Goal: Task Accomplishment & Management: Use online tool/utility

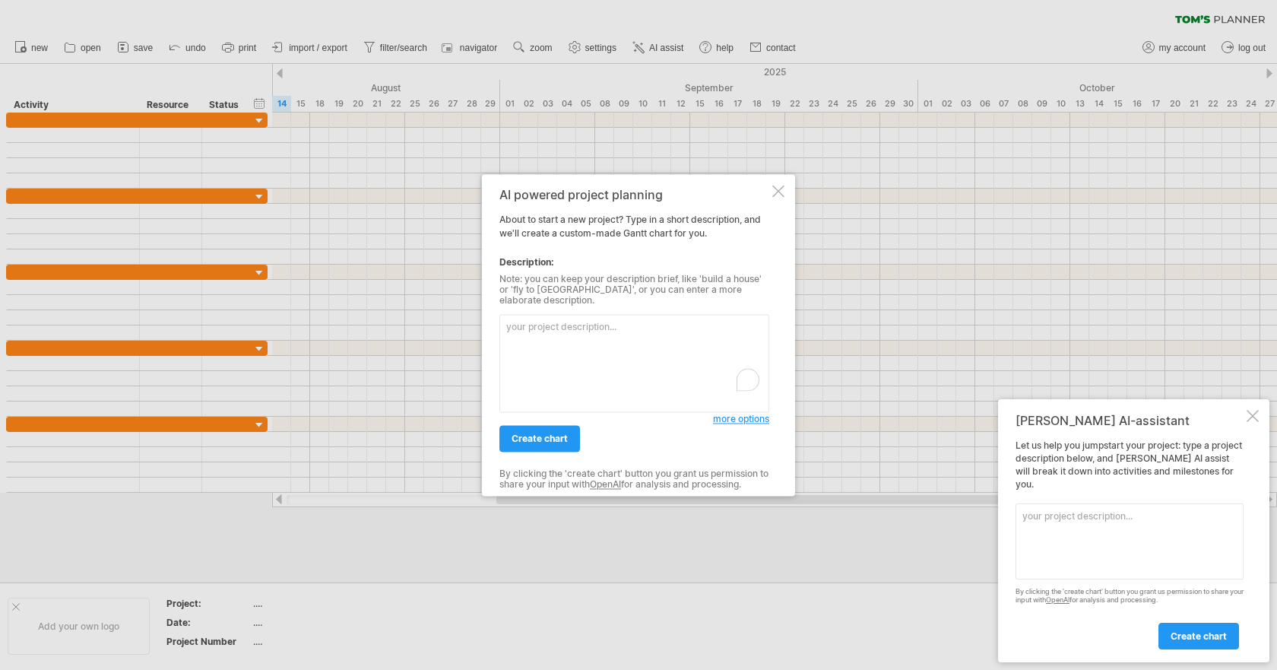
click at [1251, 422] on div at bounding box center [1253, 416] width 12 height 12
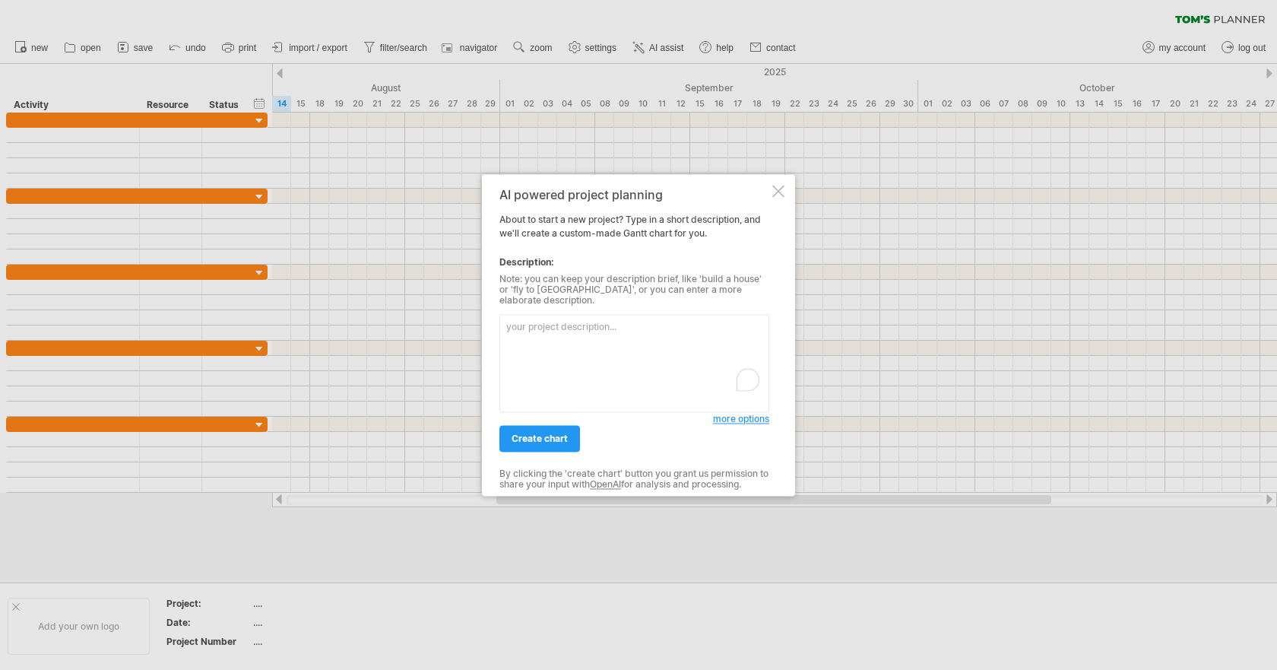
click at [558, 325] on textarea "To enrich screen reader interactions, please activate Accessibility in Grammarl…" at bounding box center [634, 363] width 270 height 98
paste textarea "loremips（dolorsi） am consec ad 1-2 e seddoei、temporin utlaboreetdolo，magnaaliq，…"
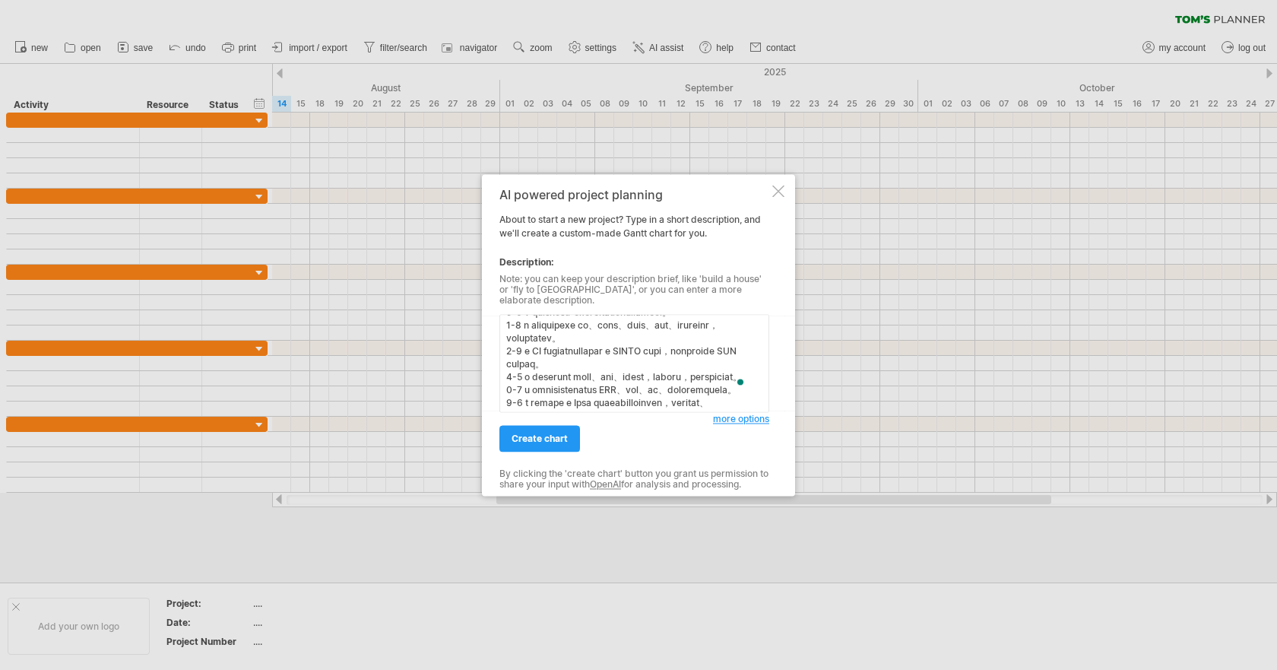
drag, startPoint x: 680, startPoint y: 373, endPoint x: 711, endPoint y: 383, distance: 32.0
click at [711, 383] on textarea "To enrich screen reader interactions, please activate Accessibility in Grammarl…" at bounding box center [634, 363] width 270 height 98
drag, startPoint x: 608, startPoint y: 358, endPoint x: 752, endPoint y: 377, distance: 144.9
click at [752, 377] on textarea "To enrich screen reader interactions, please activate Accessibility in Grammarl…" at bounding box center [634, 363] width 270 height 98
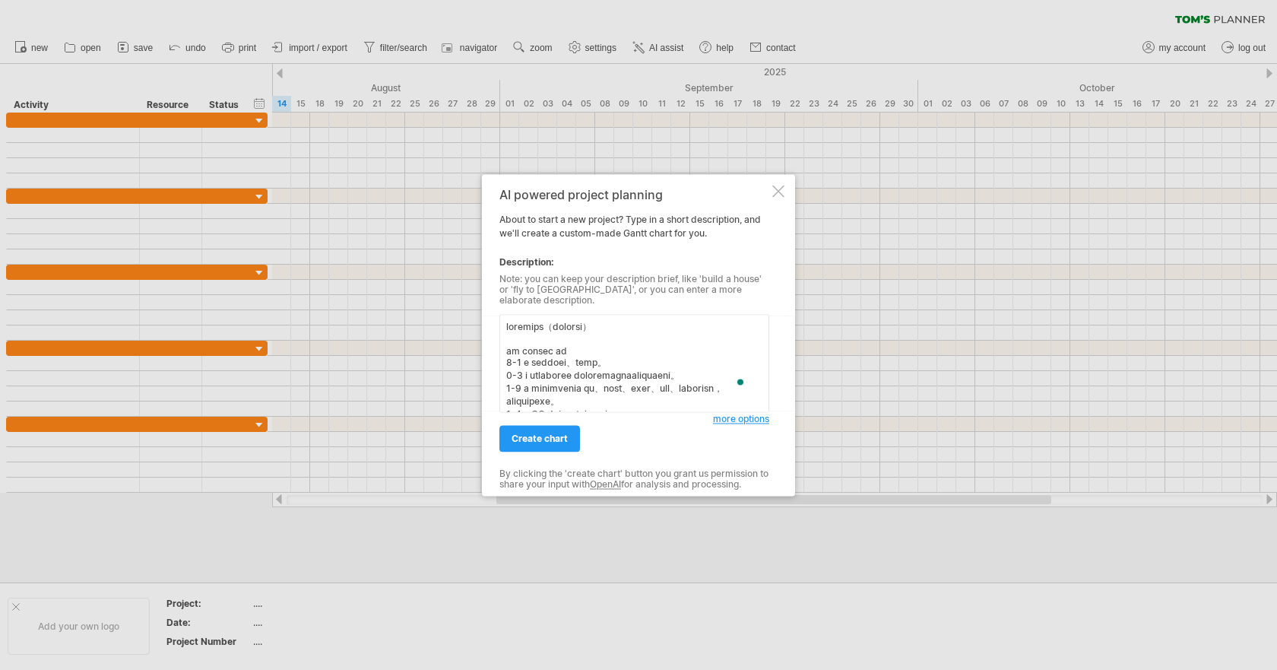
drag, startPoint x: 573, startPoint y: 387, endPoint x: 536, endPoint y: 378, distance: 38.3
click at [536, 378] on textarea "To enrich screen reader interactions, please activate Accessibility in Grammarl…" at bounding box center [634, 363] width 270 height 98
click at [542, 374] on textarea "To enrich screen reader interactions, please activate Accessibility in Grammarl…" at bounding box center [634, 363] width 270 height 98
drag, startPoint x: 568, startPoint y: 373, endPoint x: 614, endPoint y: 372, distance: 46.4
click at [614, 372] on textarea "To enrich screen reader interactions, please activate Accessibility in Grammarl…" at bounding box center [634, 363] width 270 height 98
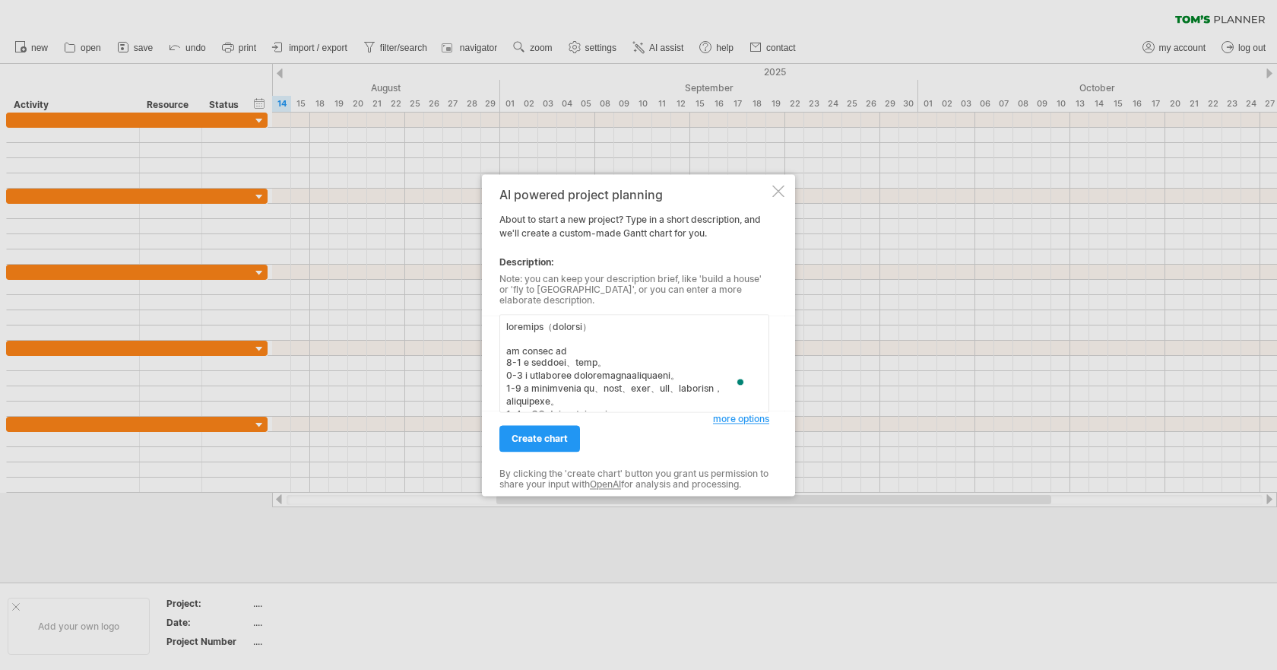
click at [553, 370] on textarea "To enrich screen reader interactions, please activate Accessibility in Grammarl…" at bounding box center [634, 363] width 270 height 98
drag, startPoint x: 658, startPoint y: 356, endPoint x: 499, endPoint y: 356, distance: 158.9
click at [499, 356] on textarea "To enrich screen reader interactions, please activate Accessibility in Grammarl…" at bounding box center [634, 363] width 270 height 98
click at [505, 370] on textarea "To enrich screen reader interactions, please activate Accessibility in Grammarl…" at bounding box center [634, 363] width 270 height 98
click at [520, 360] on textarea "To enrich screen reader interactions, please activate Accessibility in Grammarl…" at bounding box center [634, 363] width 270 height 98
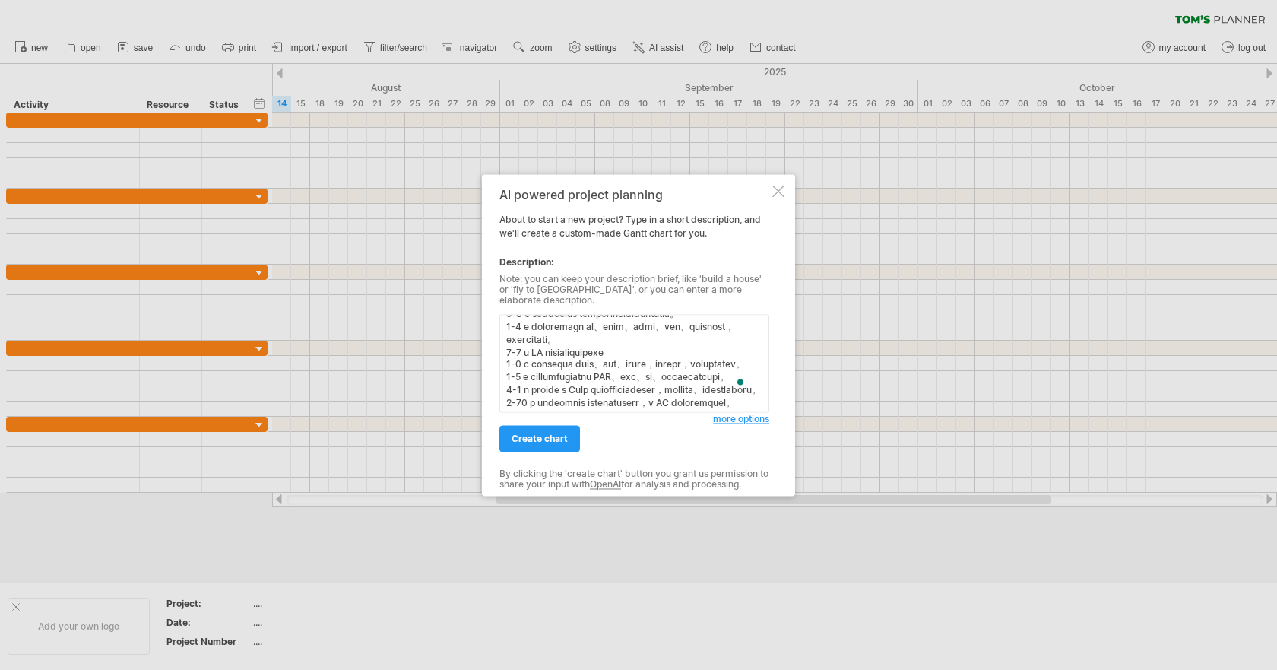
scroll to position [76, 0]
click at [523, 337] on textarea "To enrich screen reader interactions, please activate Accessibility in Grammarl…" at bounding box center [634, 363] width 270 height 98
click at [523, 345] on textarea "To enrich screen reader interactions, please activate Accessibility in Grammarl…" at bounding box center [634, 363] width 270 height 98
click at [526, 371] on textarea "To enrich screen reader interactions, please activate Accessibility in Grammarl…" at bounding box center [634, 363] width 270 height 98
click at [519, 399] on textarea "To enrich screen reader interactions, please activate Accessibility in Grammarl…" at bounding box center [634, 363] width 270 height 98
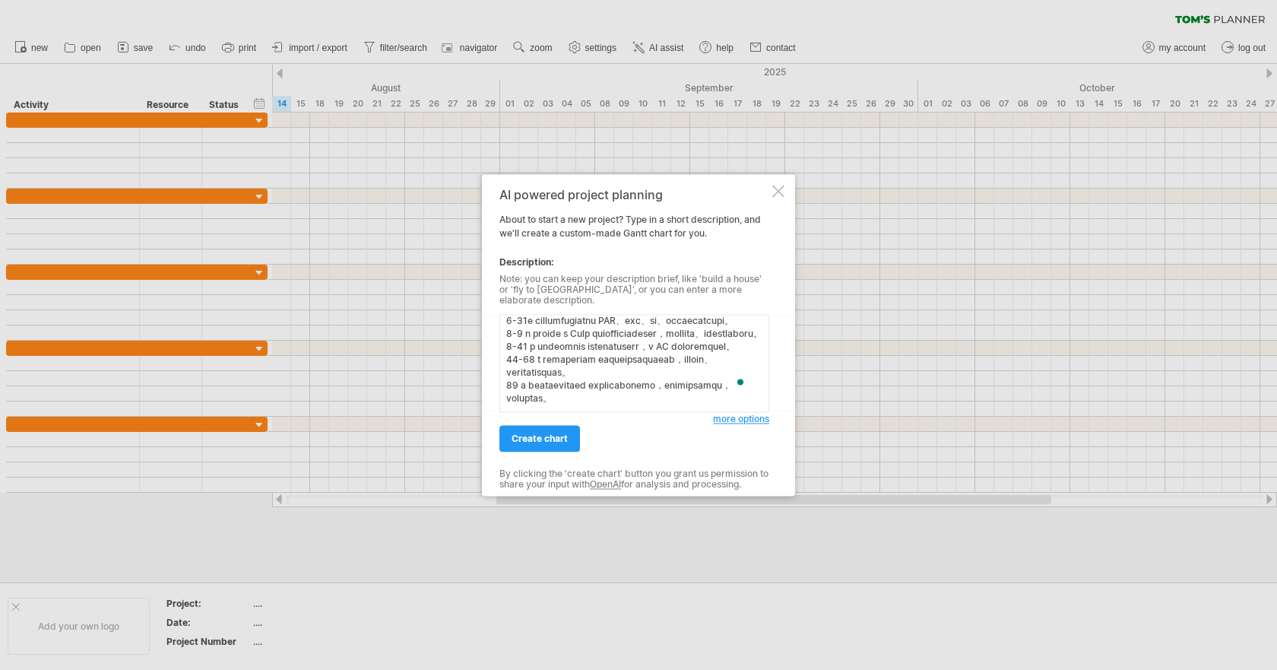
scroll to position [152, 0]
click at [715, 334] on textarea "To enrich screen reader interactions, please activate Accessibility in Grammarl…" at bounding box center [634, 363] width 270 height 98
click at [513, 334] on textarea "To enrich screen reader interactions, please activate Accessibility in Grammarl…" at bounding box center [634, 363] width 270 height 98
click at [644, 350] on textarea "To enrich screen reader interactions, please activate Accessibility in Grammarl…" at bounding box center [634, 363] width 270 height 98
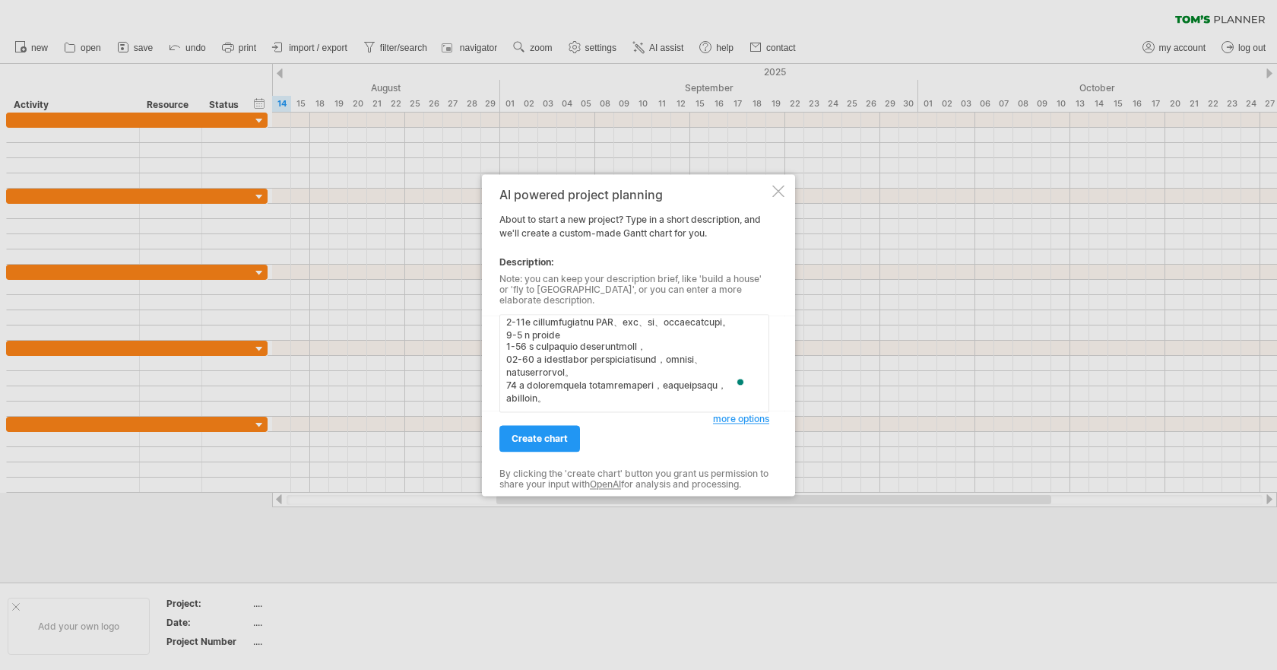
click at [514, 354] on textarea "To enrich screen reader interactions, please activate Accessibility in Grammarl…" at bounding box center [634, 363] width 270 height 98
drag, startPoint x: 635, startPoint y: 353, endPoint x: 712, endPoint y: 375, distance: 80.4
click at [712, 375] on textarea "To enrich screen reader interactions, please activate Accessibility in Grammarl…" at bounding box center [634, 363] width 270 height 98
drag, startPoint x: 691, startPoint y: 366, endPoint x: 669, endPoint y: 360, distance: 22.9
click at [689, 366] on textarea "To enrich screen reader interactions, please activate Accessibility in Grammarl…" at bounding box center [634, 363] width 270 height 98
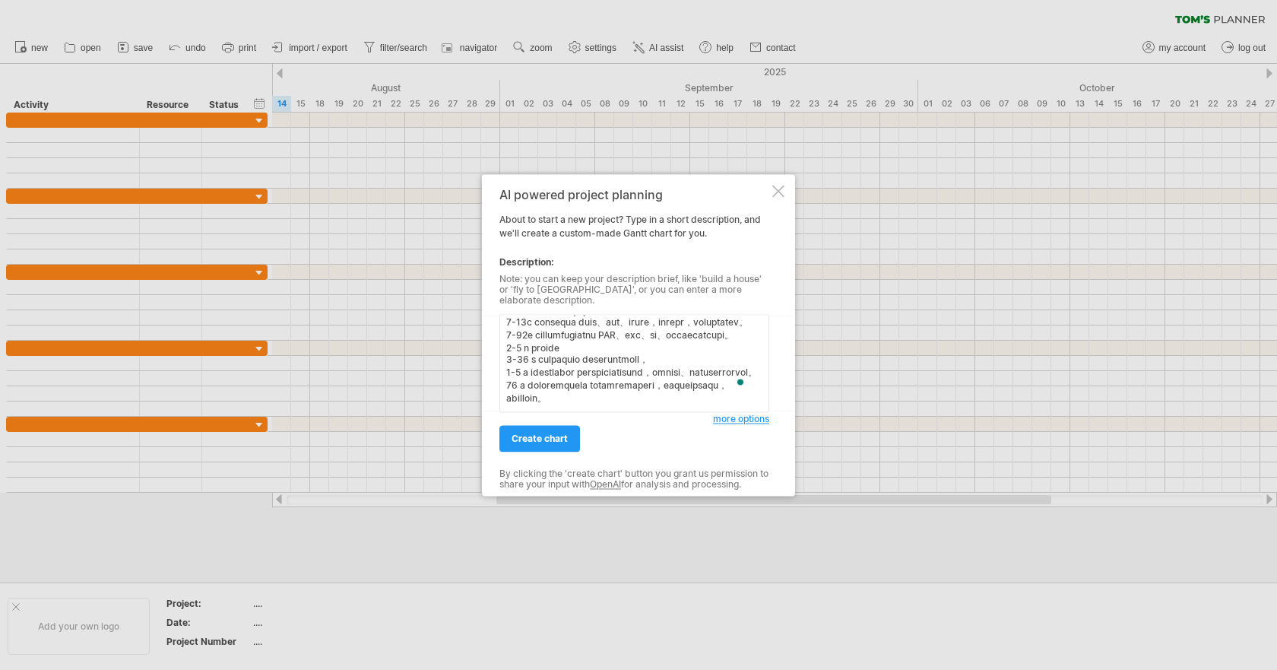
click at [623, 351] on textarea "To enrich screen reader interactions, please activate Accessibility in Grammarl…" at bounding box center [634, 363] width 270 height 98
drag, startPoint x: 629, startPoint y: 351, endPoint x: 726, endPoint y: 362, distance: 97.1
click at [726, 362] on textarea "To enrich screen reader interactions, please activate Accessibility in Grammarl…" at bounding box center [634, 363] width 270 height 98
click at [518, 382] on textarea "第一年預定進度表（規劃設計與建置） 月份 預定工作項目 說明 1-2 月 環評及法規申請作業 完成必要的環境影響評估及建設相關法規流程。 3-4 月 中心整體…" at bounding box center [634, 363] width 270 height 98
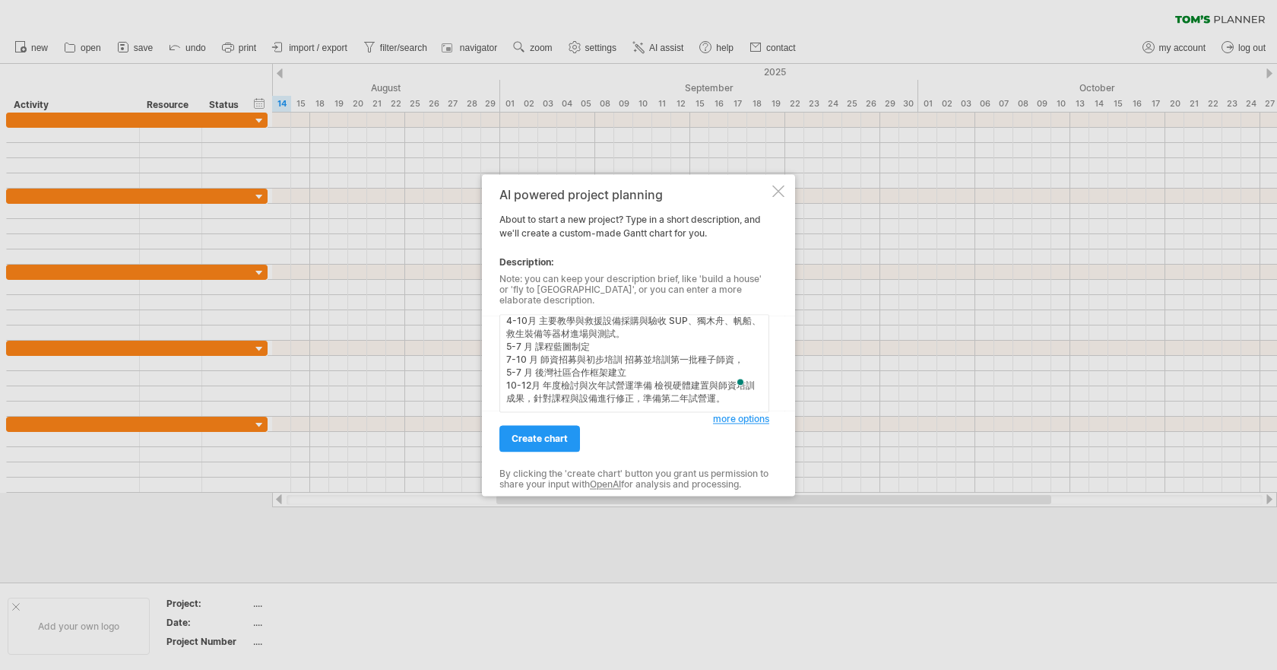
click at [604, 379] on textarea "第一年預定進度表（規劃設計與建置） 月份 預定工作項目 說明 1-2 月 環評及法規申請作業 完成必要的環境影響評估及建設相關法規流程。 3-4 月 中心整體…" at bounding box center [634, 363] width 270 height 98
drag, startPoint x: 682, startPoint y: 396, endPoint x: 713, endPoint y: 383, distance: 33.7
click at [713, 383] on textarea "第一年預定進度表（規劃設計與建置） 月份 預定工作項目 說明 1-2 月 環評及法規申請作業 完成必要的環境影響評估及建設相關法規流程。 3-4 月 中心整體…" at bounding box center [634, 363] width 270 height 98
drag, startPoint x: 593, startPoint y: 393, endPoint x: 710, endPoint y: 399, distance: 117.2
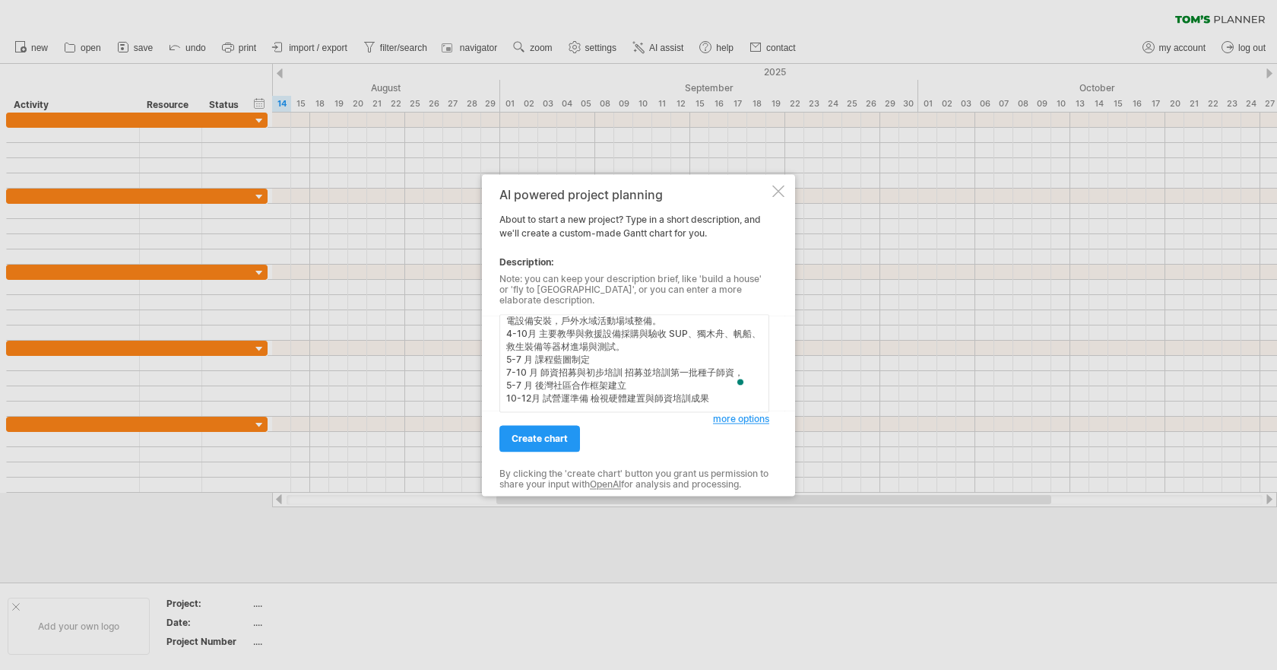
click at [710, 399] on textarea "第一年預定進度表（規劃設計與建置） 月份 預定工作項目 說明 1-2 月 環評及法規申請作業 完成必要的環境影響評估及建設相關法規流程。 3-4 月 中心整體…" at bounding box center [634, 363] width 270 height 98
drag, startPoint x: 586, startPoint y: 393, endPoint x: 542, endPoint y: 393, distance: 44.1
click at [542, 393] on textarea "第一年預定進度表（規劃設計與建置） 月份 預定工作項目 說明 1-2 月 環評及法規申請作業 完成必要的環境影響評估及建設相關法規流程。 3-4 月 中心整體…" at bounding box center [634, 363] width 270 height 98
drag, startPoint x: 542, startPoint y: 393, endPoint x: 574, endPoint y: 391, distance: 32.0
click at [574, 391] on textarea "第一年預定進度表（規劃設計與建置） 月份 預定工作項目 說明 1-2 月 環評及法規申請作業 完成必要的環境影響評估及建設相關法規流程。 3-4 月 中心整體…" at bounding box center [634, 363] width 270 height 98
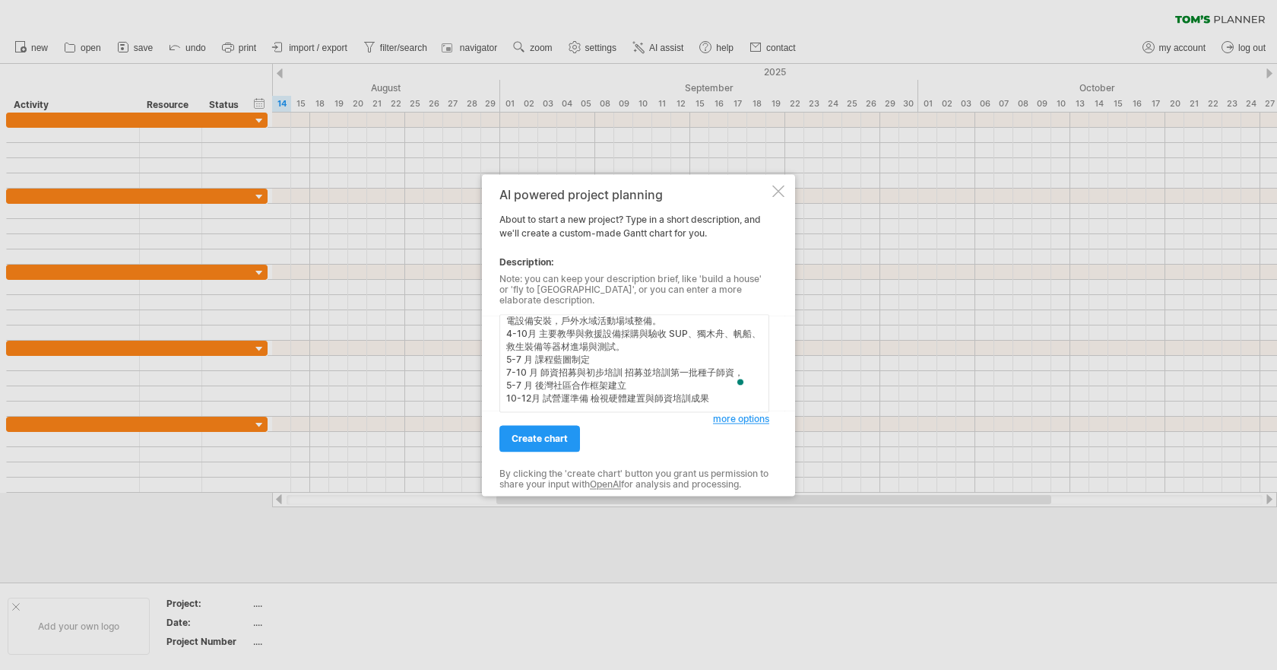
click at [586, 391] on textarea "第一年預定進度表（規劃設計與建置） 月份 預定工作項目 說明 1-2 月 環評及法規申請作業 完成必要的環境影響評估及建設相關法規流程。 3-4 月 中心整體…" at bounding box center [634, 363] width 270 height 98
click at [670, 392] on textarea "第一年預定進度表（規劃設計與建置） 月份 預定工作項目 說明 1-2 月 環評及法規申請作業 完成必要的環境影響評估及建設相關法規流程。 3-4 月 中心整體…" at bounding box center [634, 363] width 270 height 98
type textarea "第一年預定進度表（規劃設計與建置） 月份 預定工作項目 說明 1-2 月 環評及法規申請作業 完成必要的環境影響評估及建設相關法規流程。 3-4 月 中心整體…"
click at [547, 433] on span "create chart" at bounding box center [540, 438] width 56 height 11
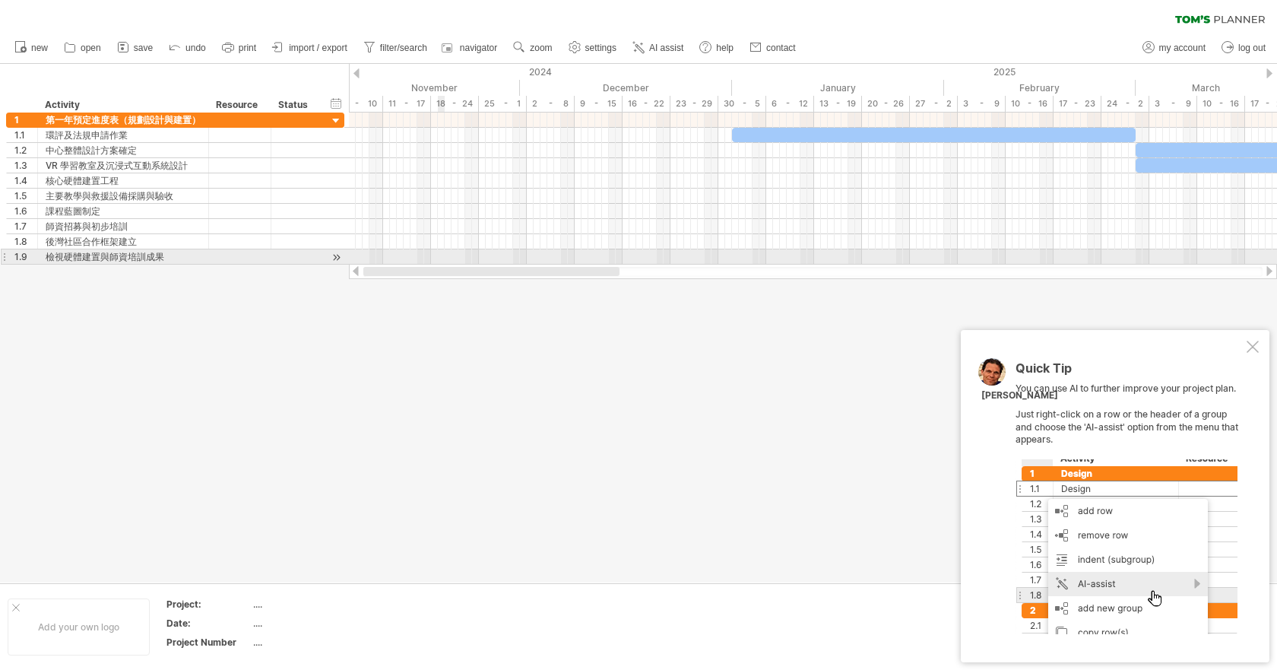
drag, startPoint x: 567, startPoint y: 275, endPoint x: 442, endPoint y: 260, distance: 126.3
click at [442, 260] on div "Trying to reach [DOMAIN_NAME] Connected again... 0% clear filter new 1" at bounding box center [638, 335] width 1277 height 670
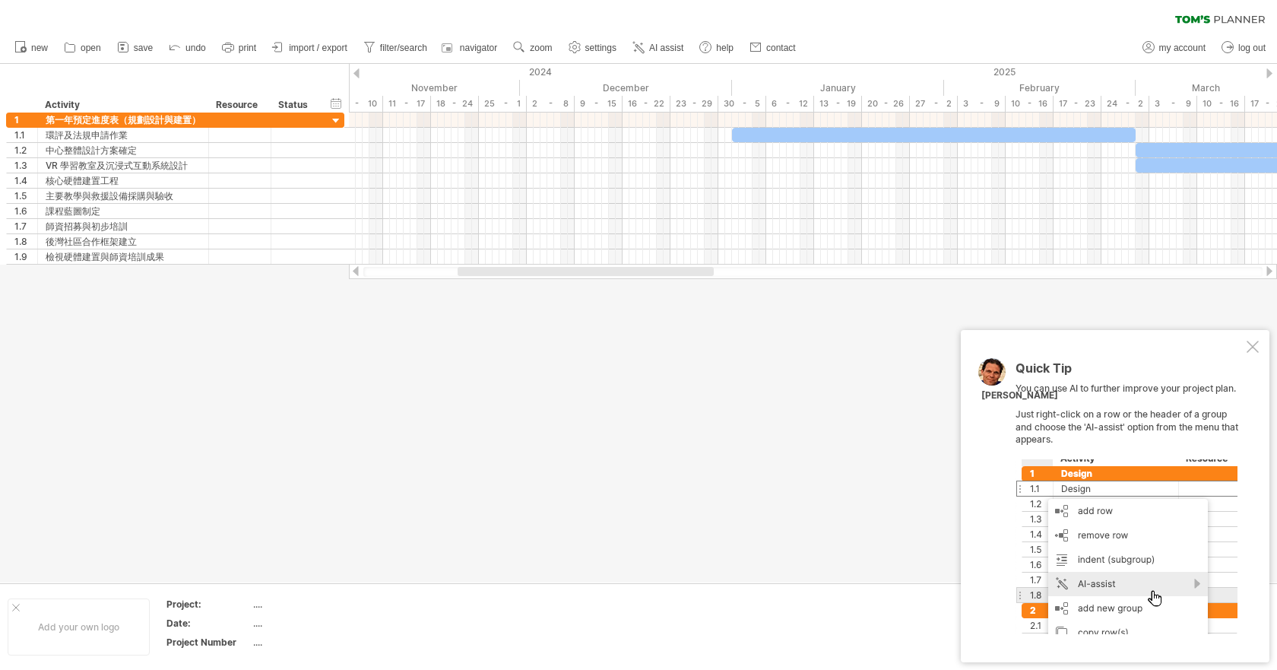
click at [1254, 353] on div "Quick Tip You can use AI to further improve your project plan. Just right-click…" at bounding box center [1115, 496] width 309 height 332
click at [1254, 345] on div at bounding box center [1253, 347] width 12 height 12
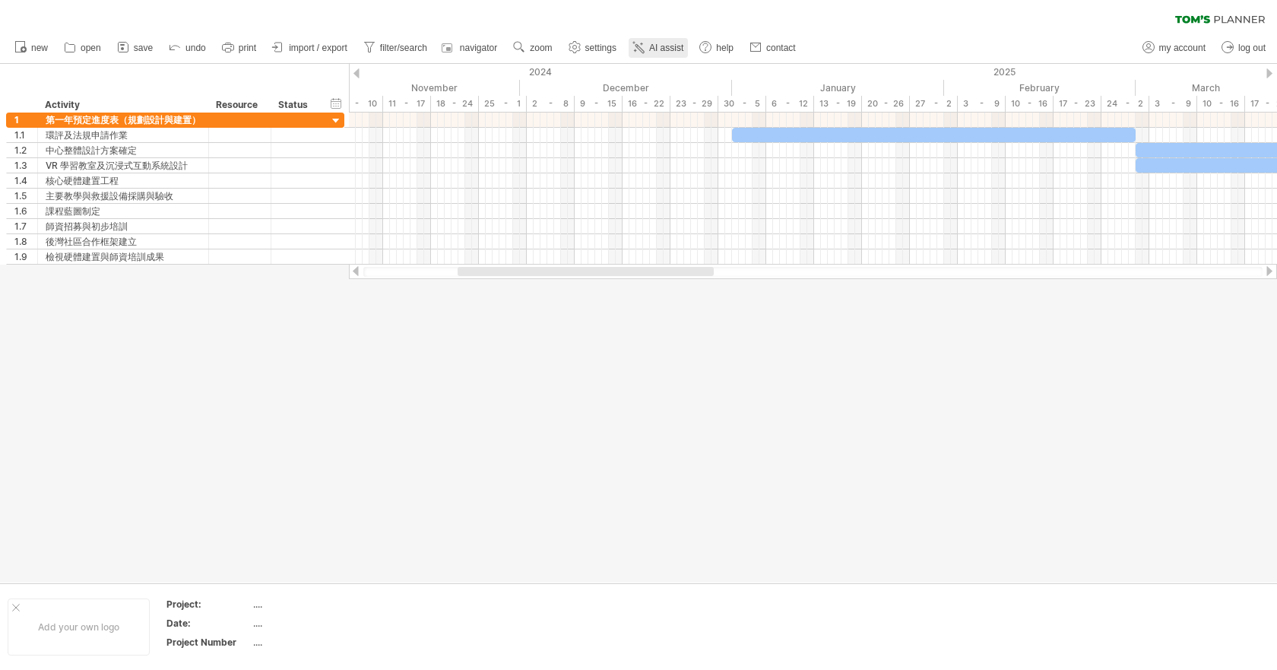
click at [664, 43] on span "AI assist" at bounding box center [666, 48] width 34 height 11
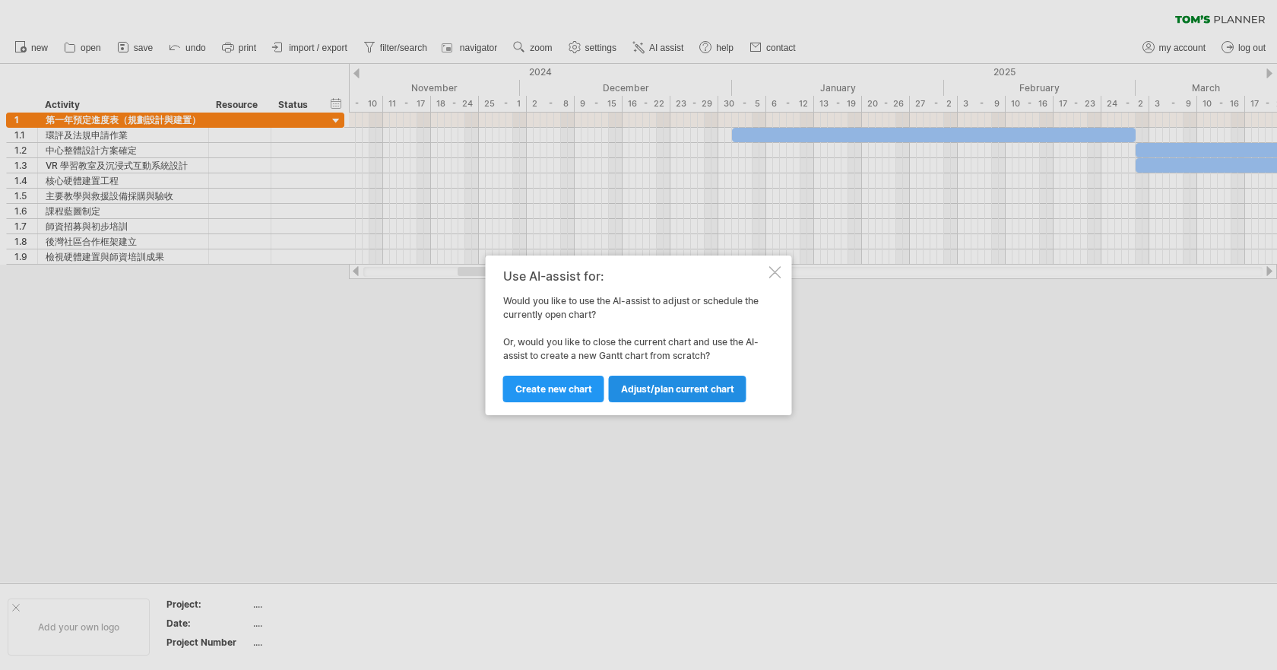
click at [646, 394] on span "Adjust/plan current chart" at bounding box center [677, 388] width 113 height 11
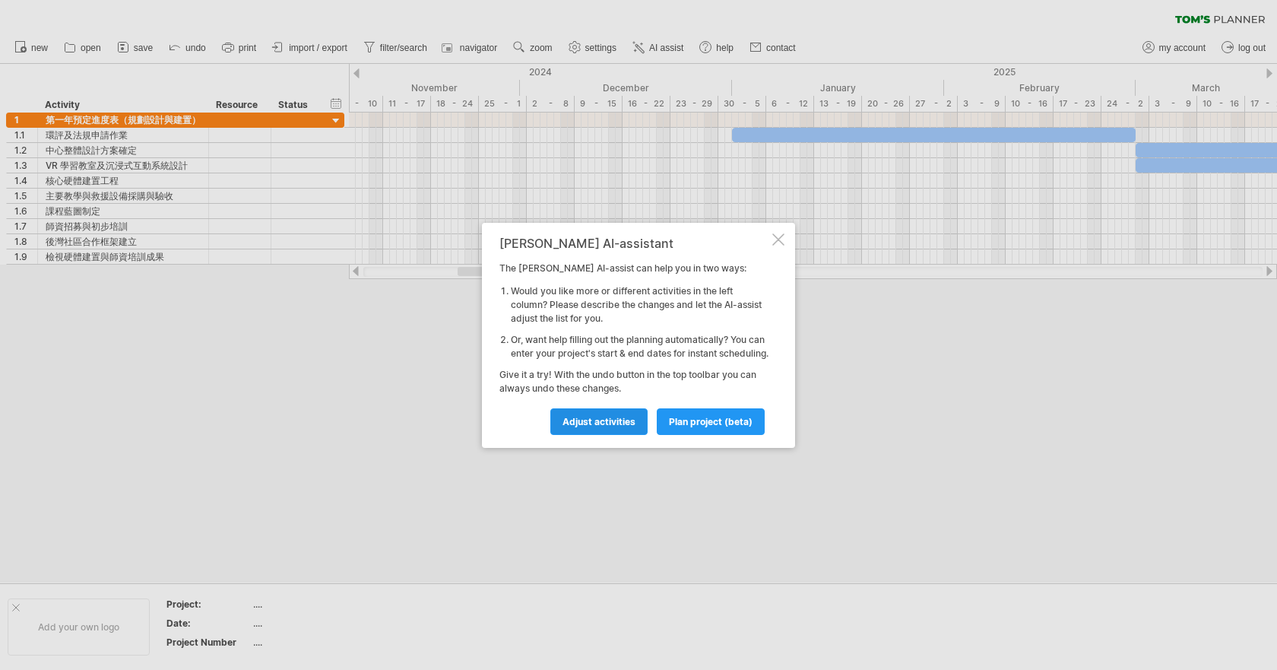
click at [621, 426] on span "Adjust activities" at bounding box center [598, 421] width 73 height 11
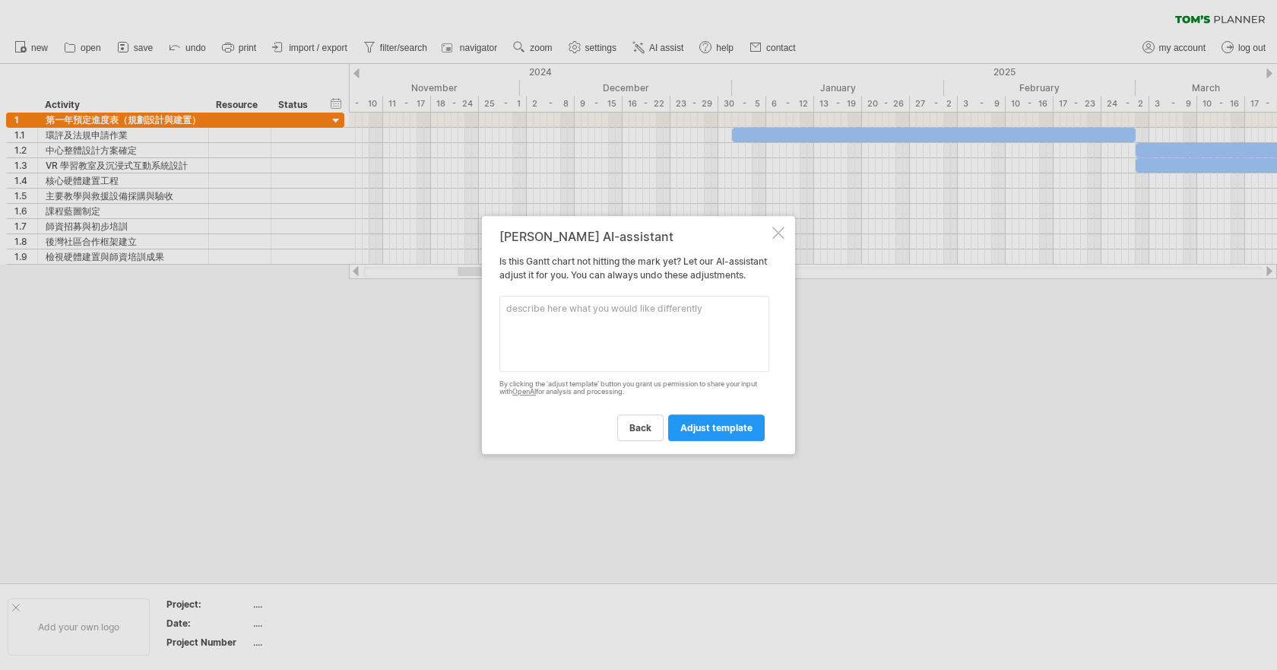
click at [778, 227] on div at bounding box center [778, 233] width 12 height 12
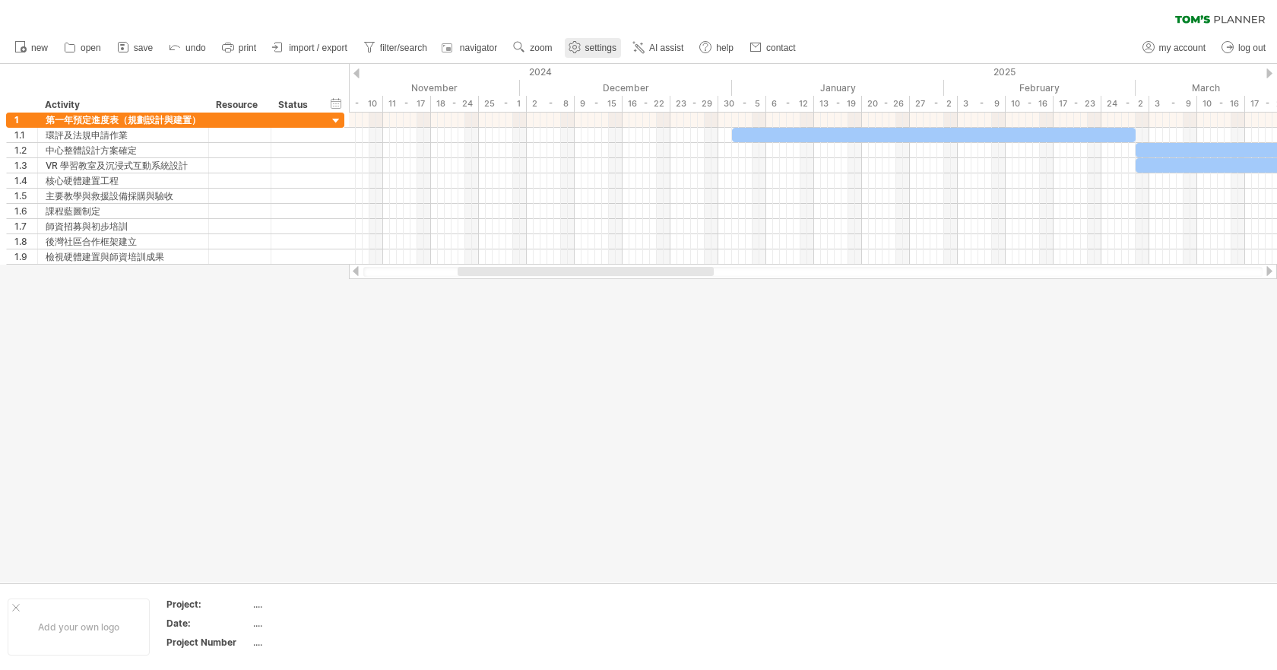
click at [613, 46] on span "settings" at bounding box center [600, 48] width 31 height 11
select select "*"
select select "**"
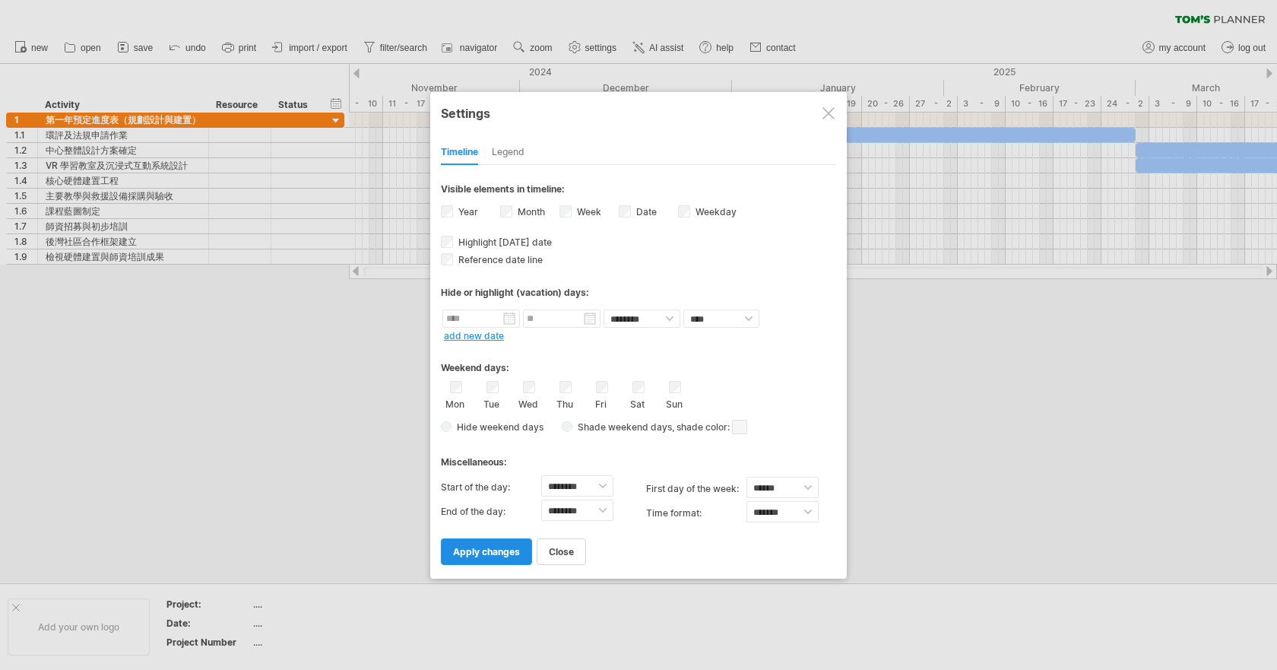
click at [509, 555] on span "apply changes" at bounding box center [486, 551] width 67 height 11
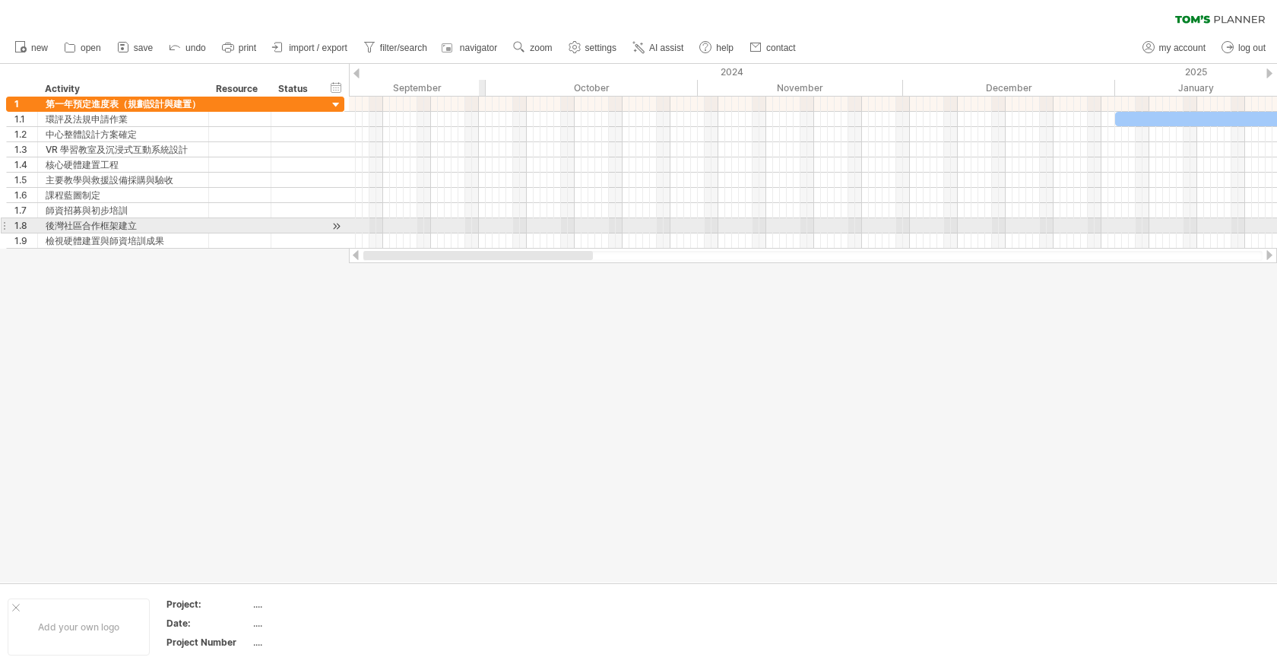
drag, startPoint x: 616, startPoint y: 258, endPoint x: 479, endPoint y: 227, distance: 141.2
click at [479, 227] on div "Trying to reach [DOMAIN_NAME] Connected again... 0% clear filter new 1" at bounding box center [638, 335] width 1277 height 670
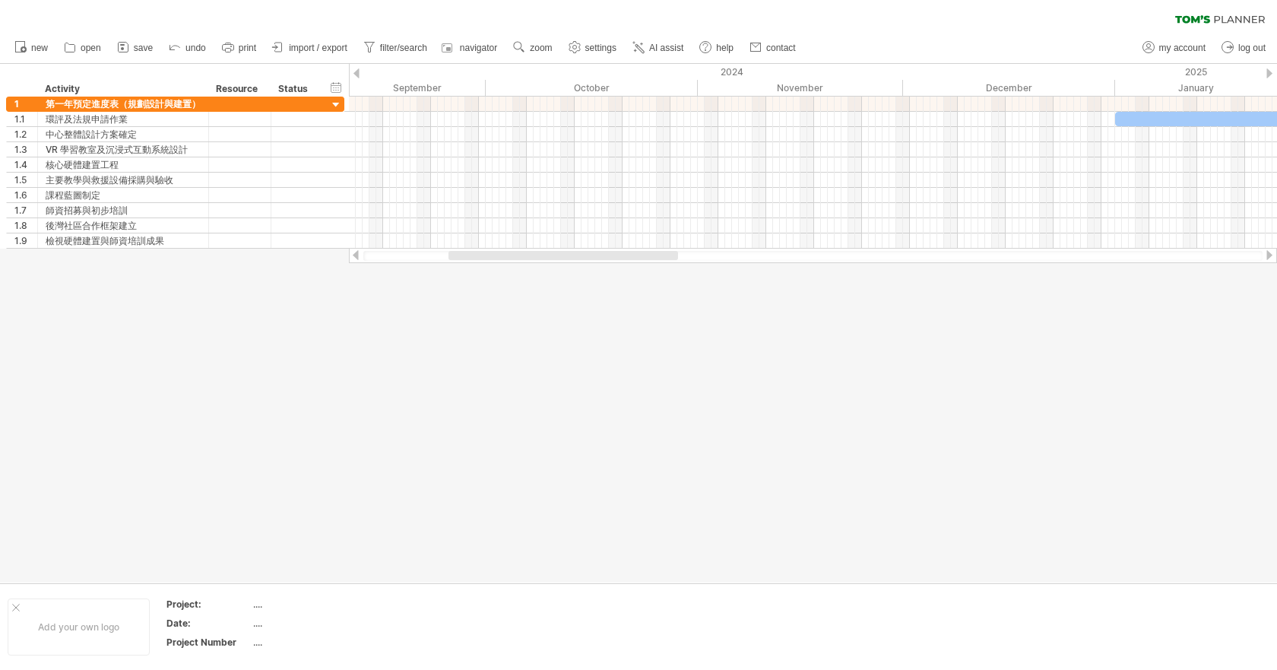
click at [544, 416] on div at bounding box center [638, 323] width 1277 height 518
click at [339, 85] on div "hide start/end/duration show start/end/duration" at bounding box center [336, 87] width 14 height 16
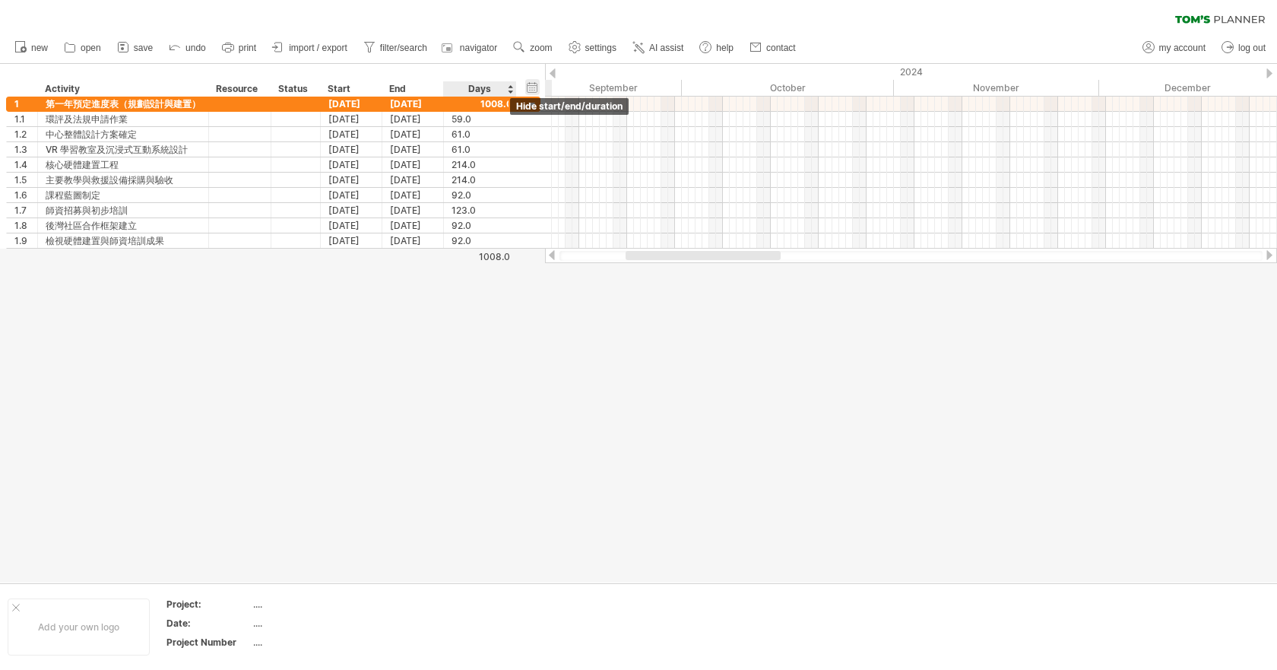
click at [534, 87] on div "hide start/end/duration show start/end/duration" at bounding box center [532, 87] width 14 height 16
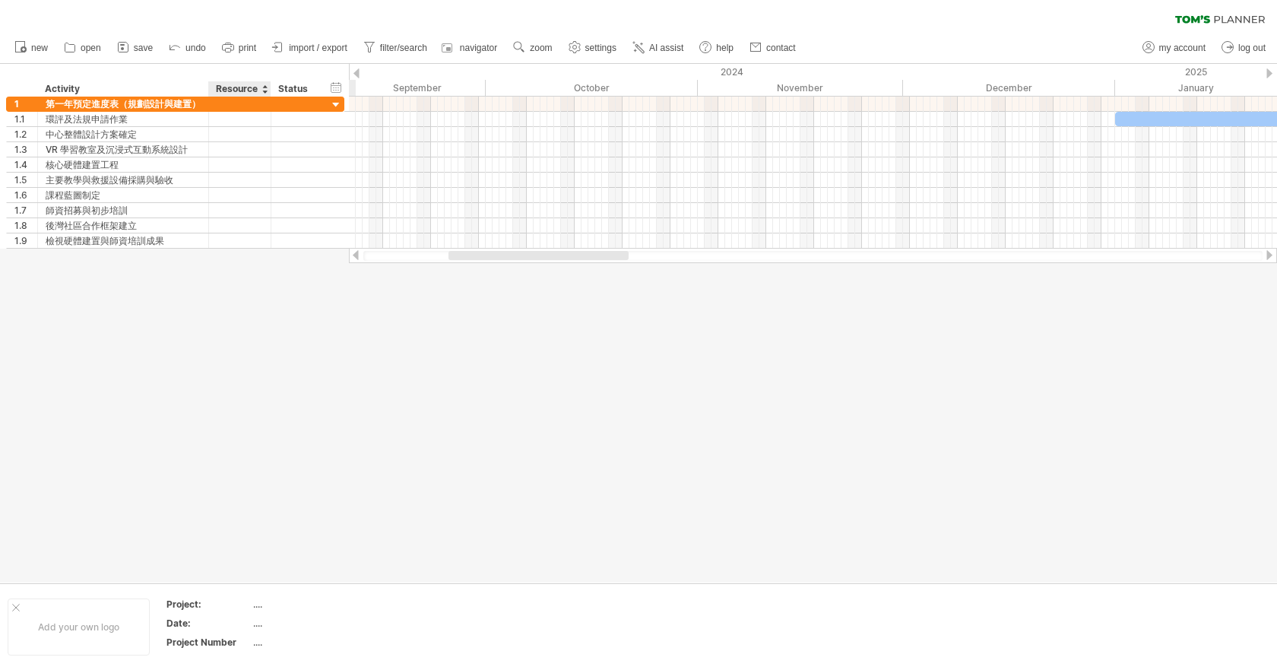
click at [247, 90] on div "Resource" at bounding box center [239, 88] width 46 height 15
click at [265, 87] on div at bounding box center [264, 88] width 6 height 15
click at [315, 363] on div at bounding box center [638, 323] width 1277 height 518
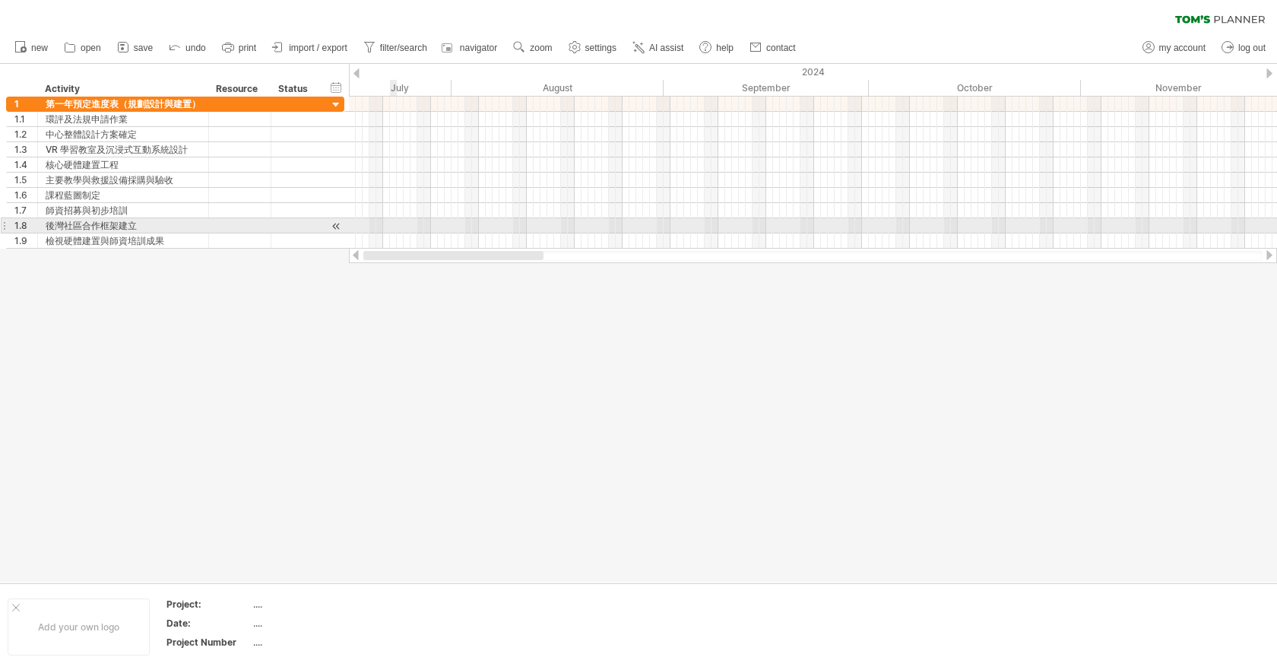
drag, startPoint x: 557, startPoint y: 255, endPoint x: 391, endPoint y: 230, distance: 168.5
click at [391, 230] on div "Trying to reach [DOMAIN_NAME] Connected again... 0% clear filter new 1" at bounding box center [638, 335] width 1277 height 670
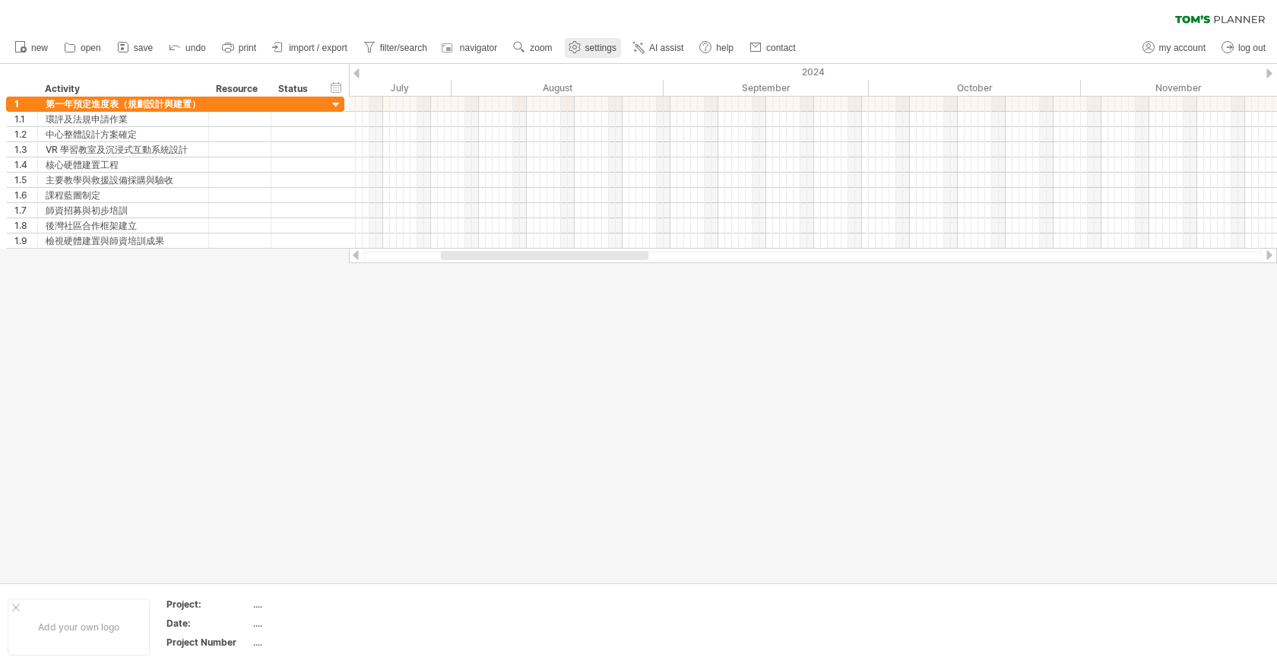
click at [610, 45] on span "settings" at bounding box center [600, 48] width 31 height 11
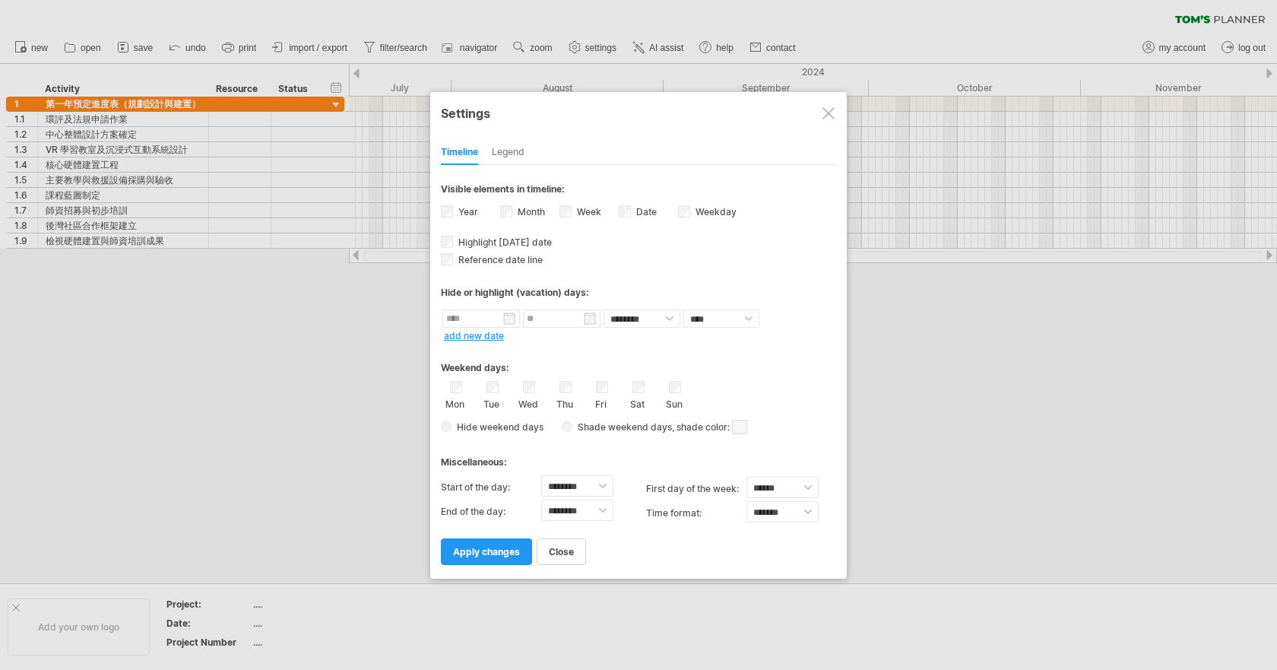
click at [1044, 436] on div at bounding box center [638, 335] width 1277 height 670
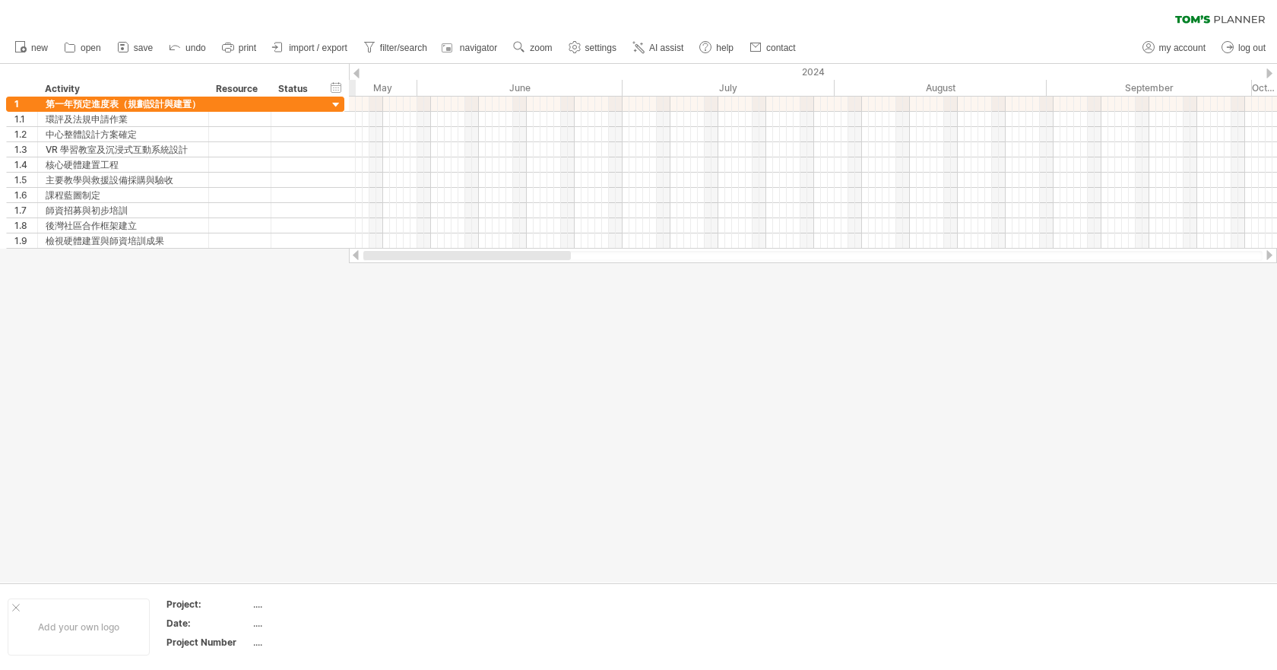
drag, startPoint x: 638, startPoint y: 256, endPoint x: 500, endPoint y: 255, distance: 137.6
click at [500, 255] on div at bounding box center [467, 255] width 208 height 9
click at [359, 75] on div at bounding box center [356, 73] width 6 height 10
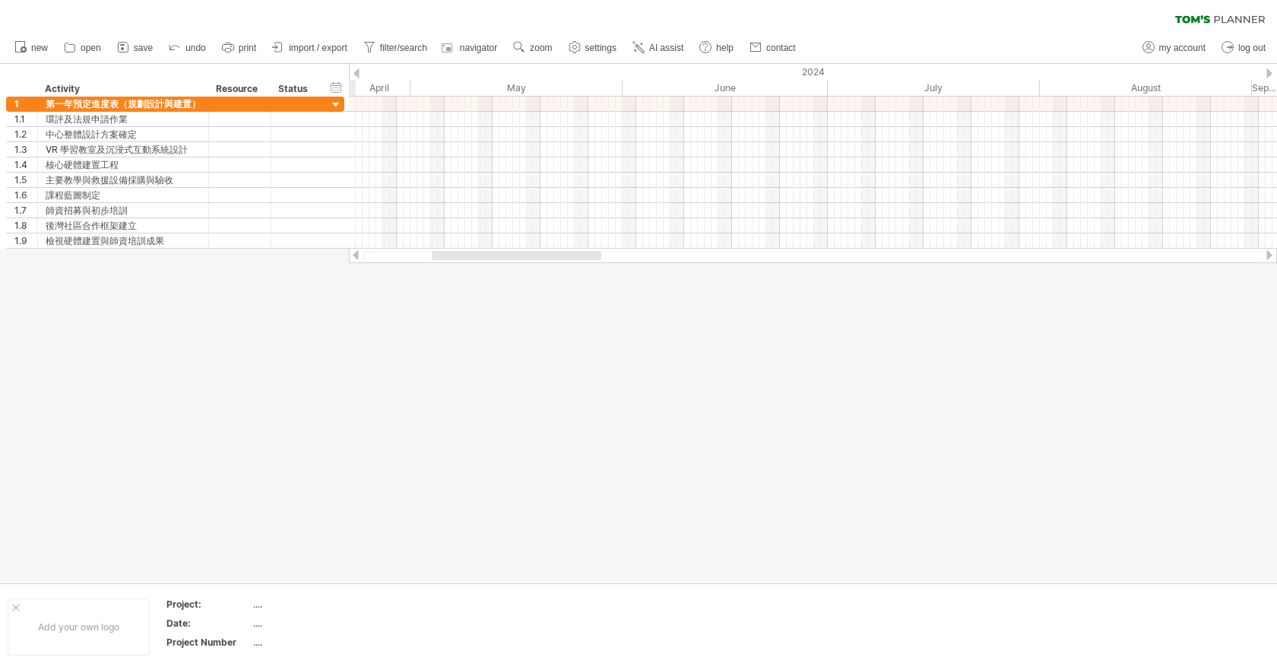
click at [359, 75] on div at bounding box center [356, 73] width 6 height 10
click at [599, 41] on link "settings" at bounding box center [593, 48] width 56 height 20
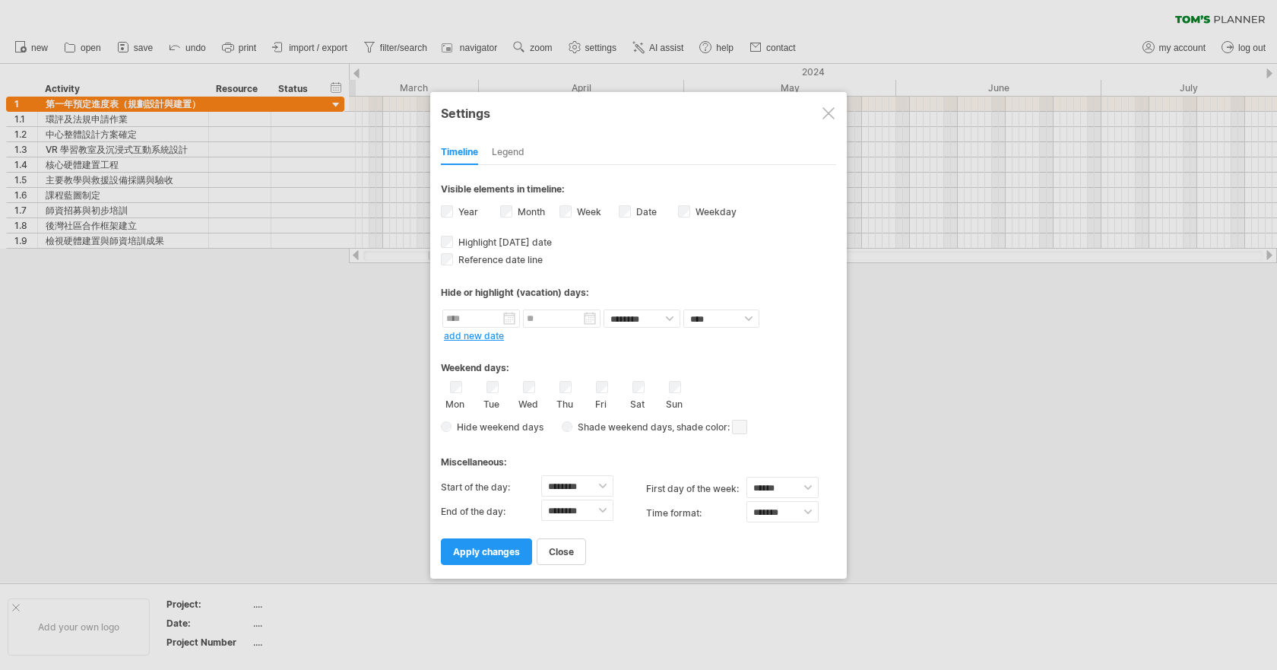
click at [948, 396] on div at bounding box center [638, 335] width 1277 height 670
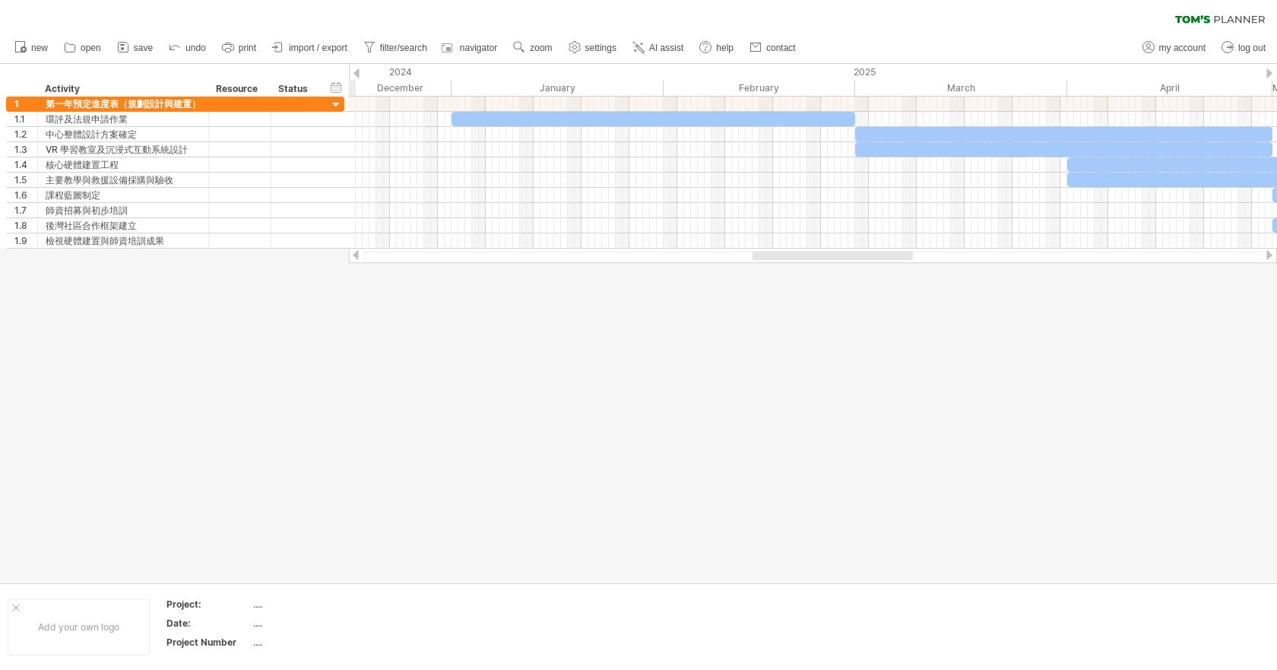
drag, startPoint x: 558, startPoint y: 257, endPoint x: 882, endPoint y: 257, distance: 324.6
click at [882, 257] on div at bounding box center [833, 255] width 160 height 9
drag, startPoint x: 575, startPoint y: 249, endPoint x: 547, endPoint y: 253, distance: 28.4
click at [547, 253] on div at bounding box center [813, 255] width 928 height 15
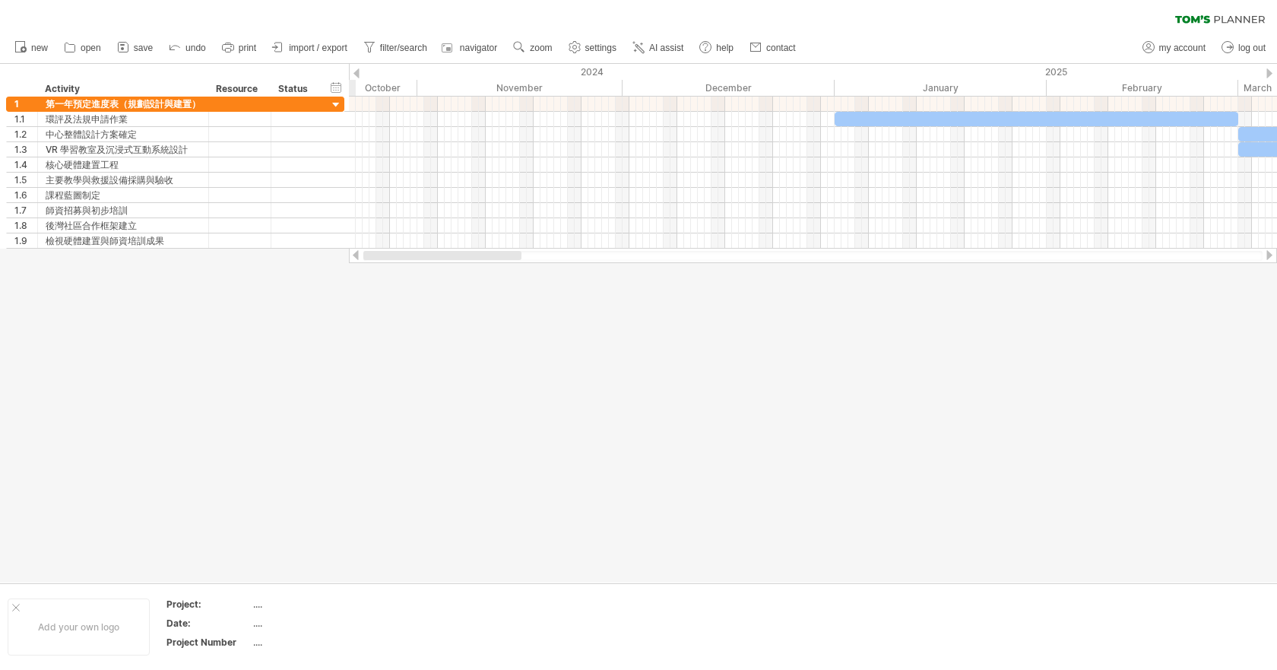
drag, startPoint x: 547, startPoint y: 253, endPoint x: 420, endPoint y: 255, distance: 126.2
click at [420, 255] on div at bounding box center [442, 255] width 158 height 9
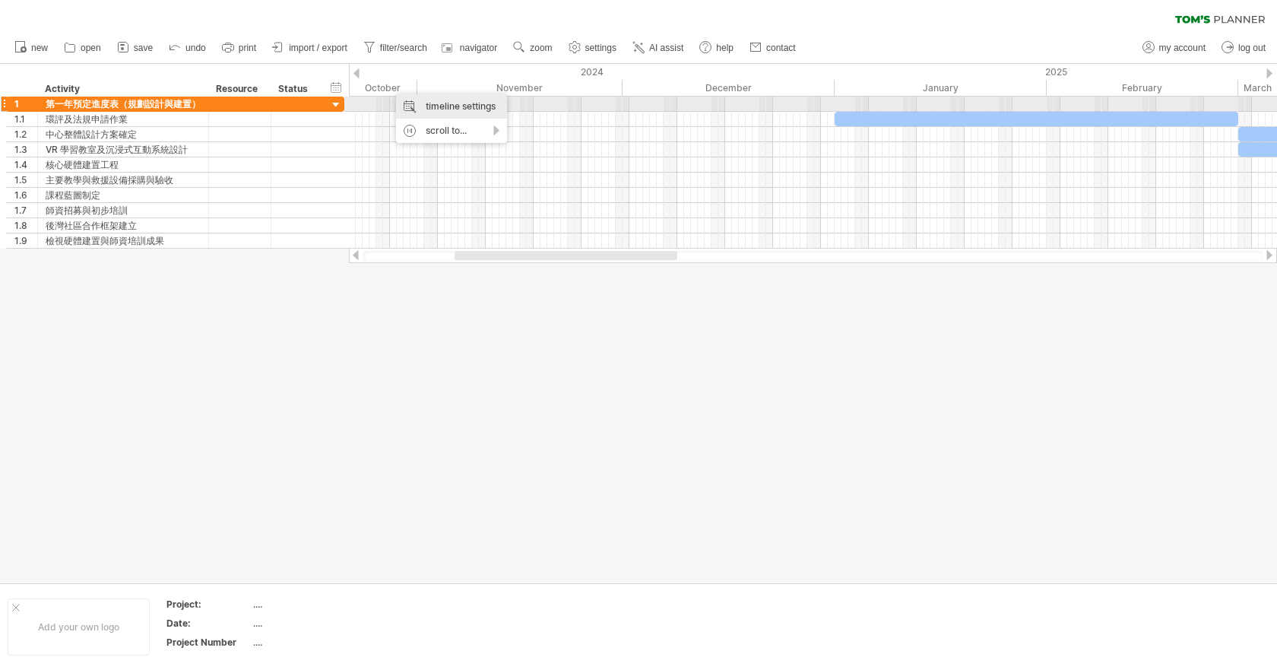
click at [451, 109] on div "timeline settings" at bounding box center [451, 106] width 111 height 24
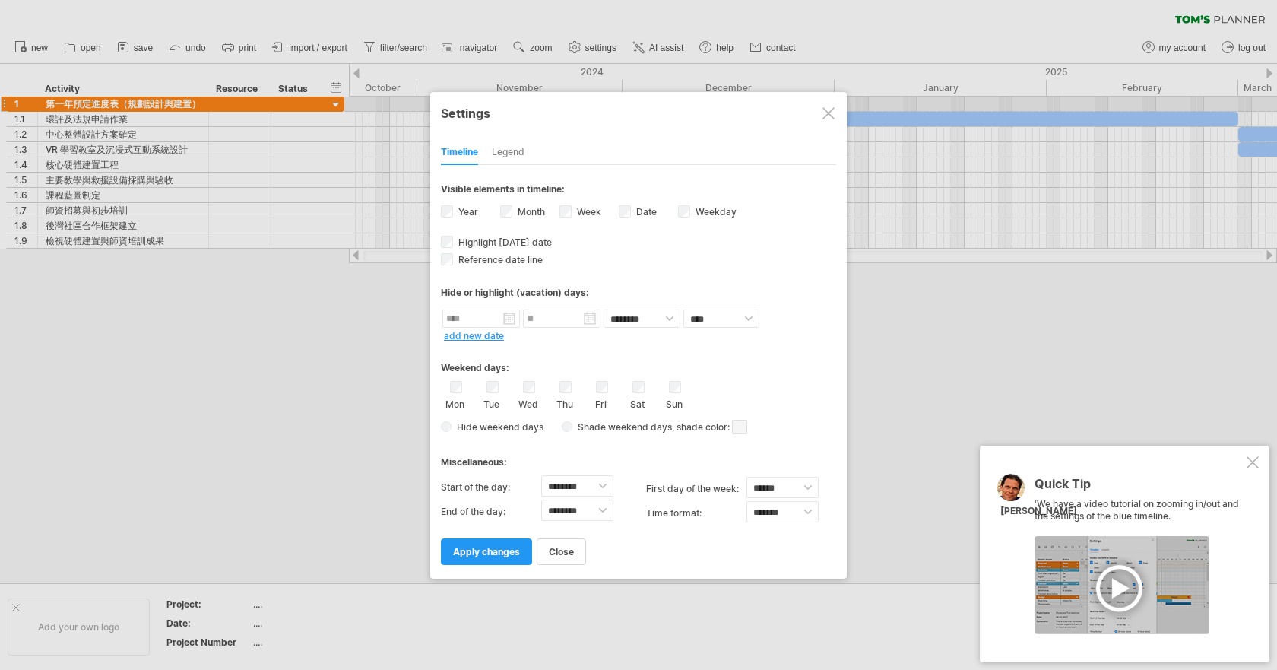
click at [986, 344] on div at bounding box center [638, 335] width 1277 height 670
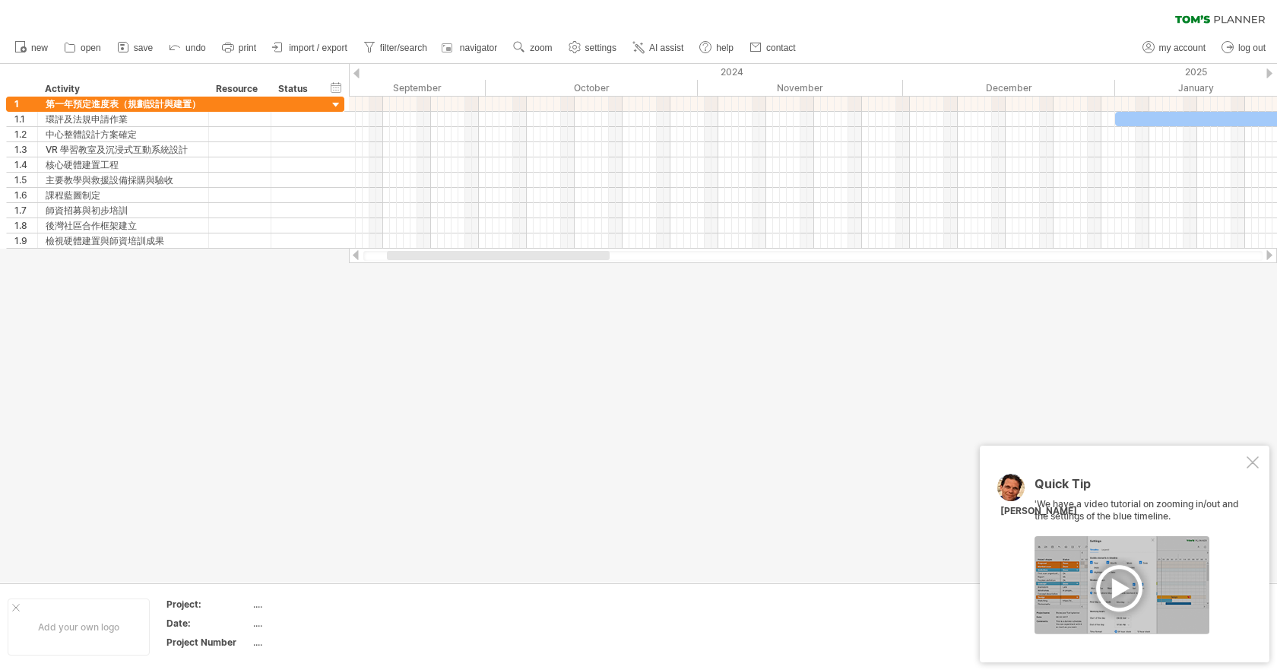
drag, startPoint x: 597, startPoint y: 256, endPoint x: 530, endPoint y: 252, distance: 67.8
click at [530, 252] on div at bounding box center [498, 255] width 223 height 9
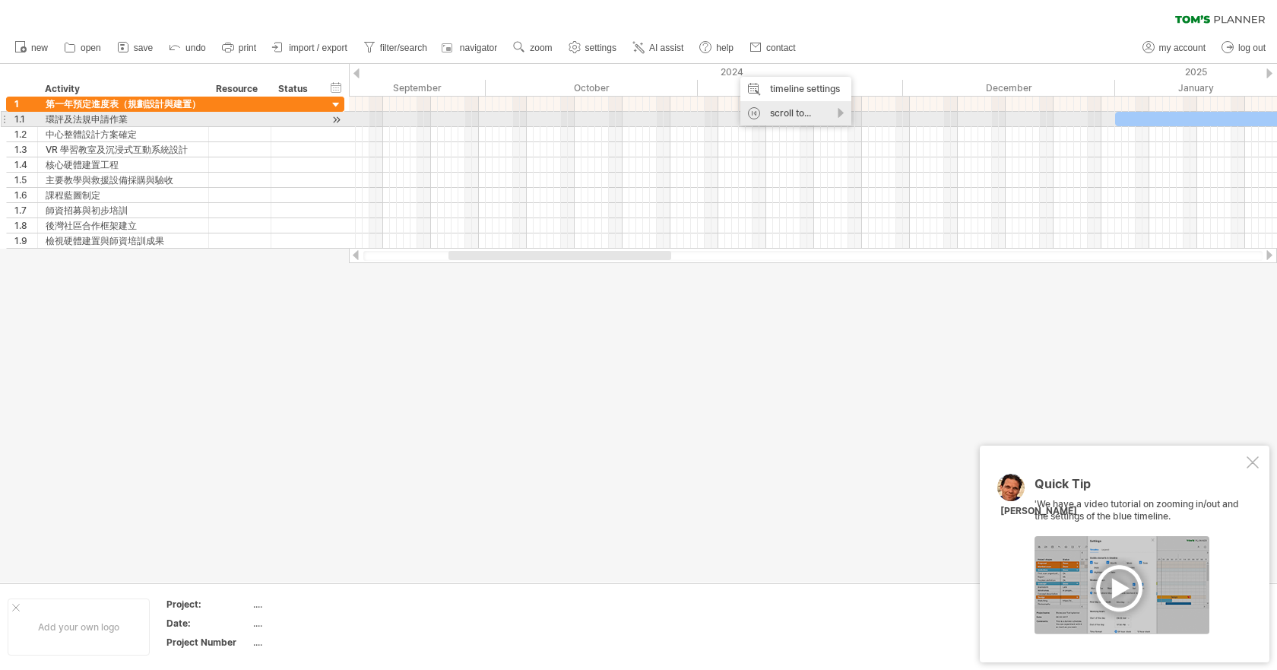
click at [835, 114] on div "scroll to..." at bounding box center [795, 113] width 111 height 24
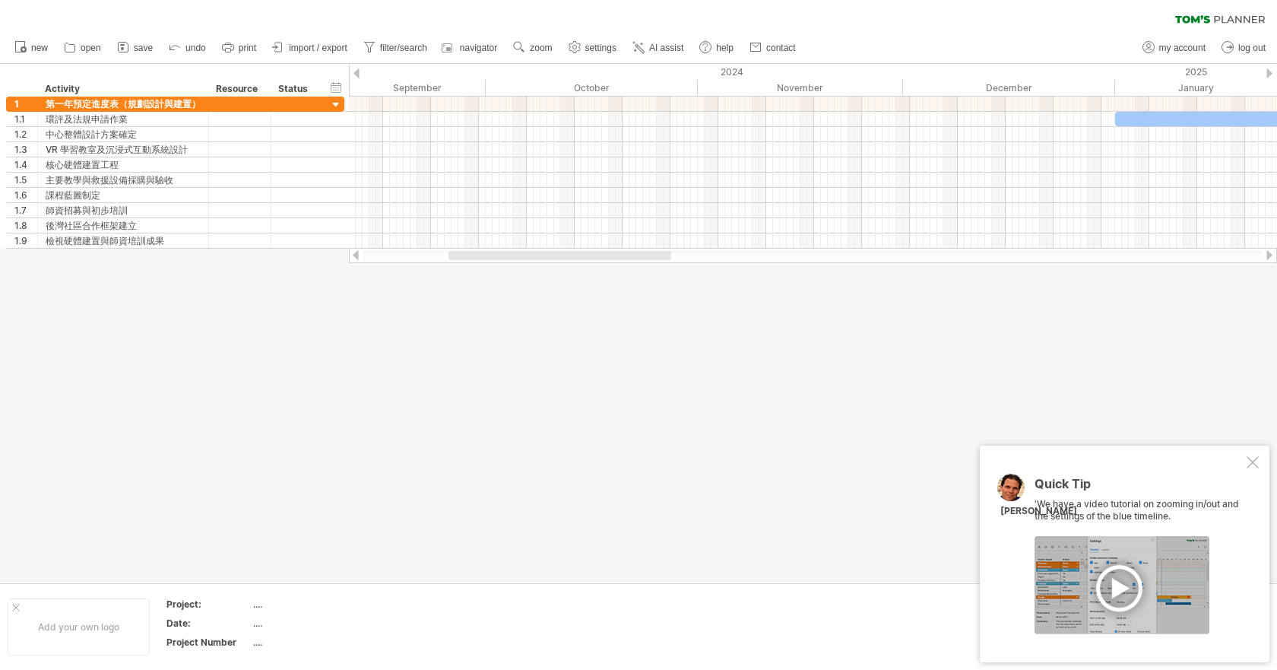
click at [860, 353] on div at bounding box center [638, 323] width 1277 height 518
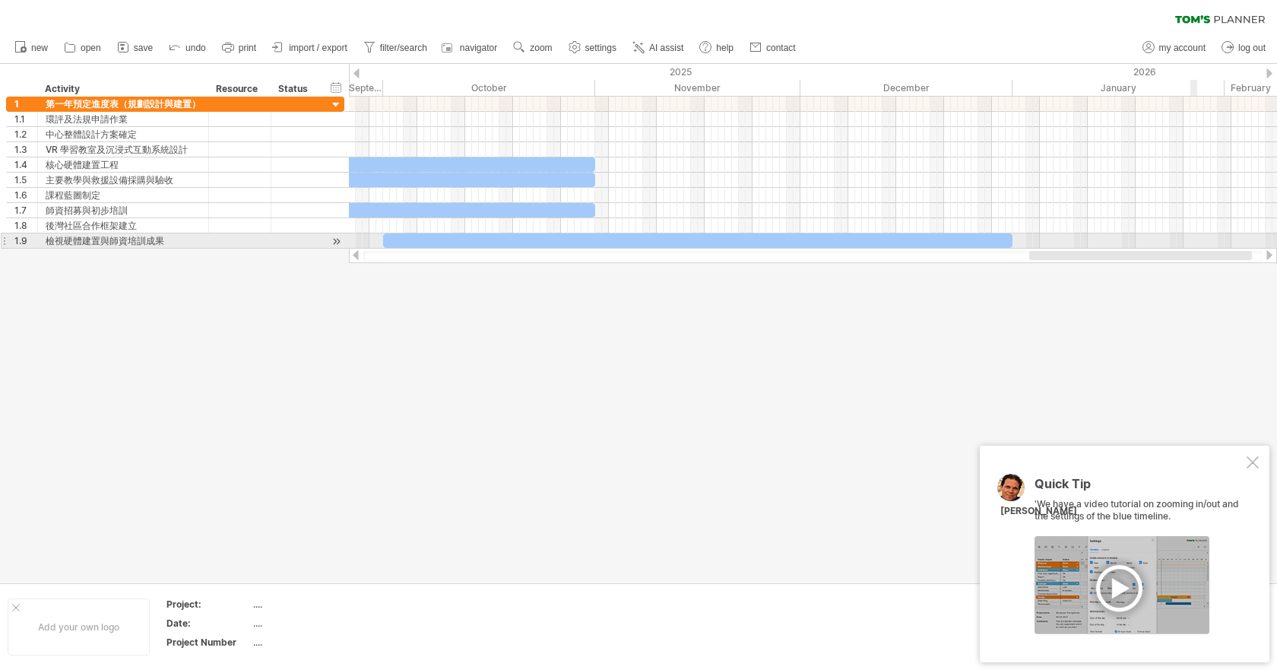
drag, startPoint x: 615, startPoint y: 258, endPoint x: 1196, endPoint y: 247, distance: 581.6
click at [1196, 247] on div "Trying to reach [DOMAIN_NAME] Connected again... 0% clear filter new 1" at bounding box center [638, 335] width 1277 height 670
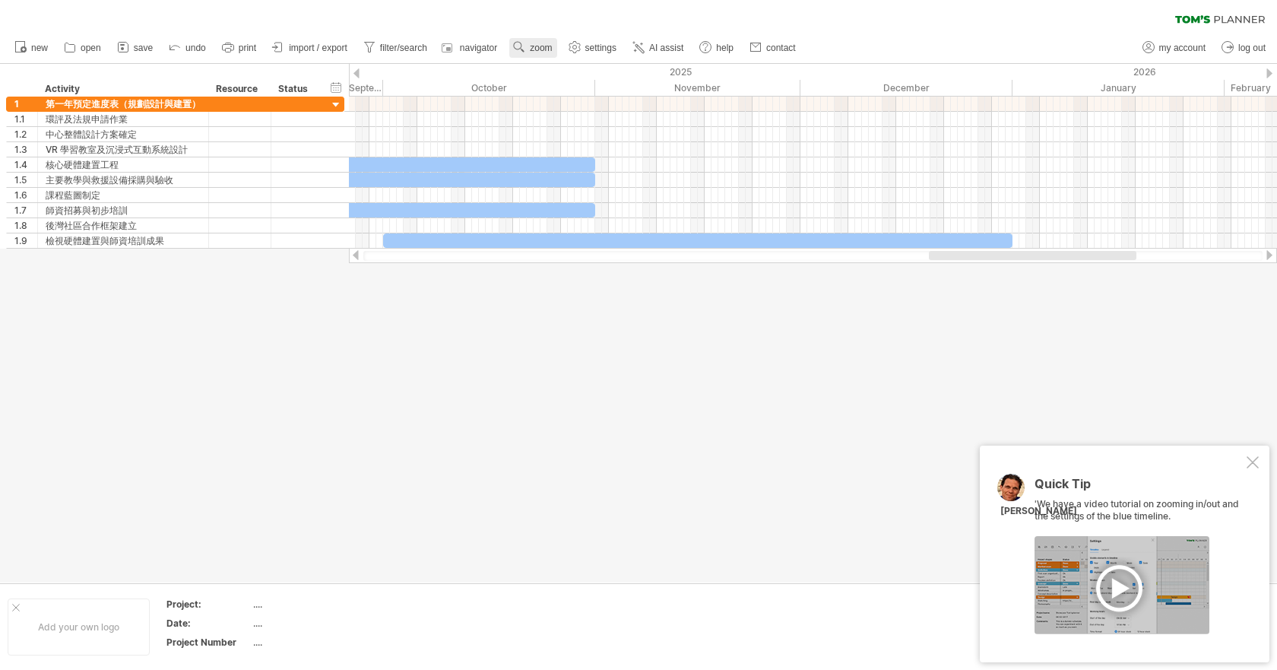
click at [540, 51] on span "zoom" at bounding box center [541, 48] width 22 height 11
click at [571, 71] on div "Month" at bounding box center [590, 71] width 84 height 24
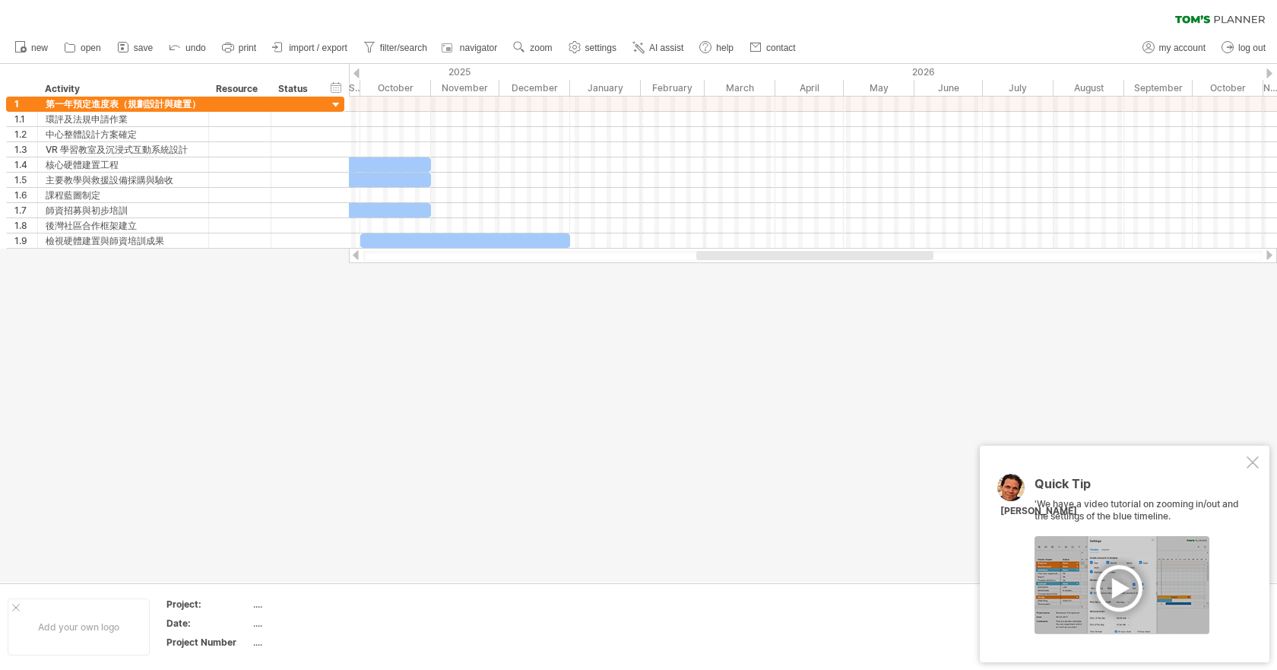
click at [594, 326] on div at bounding box center [638, 323] width 1277 height 518
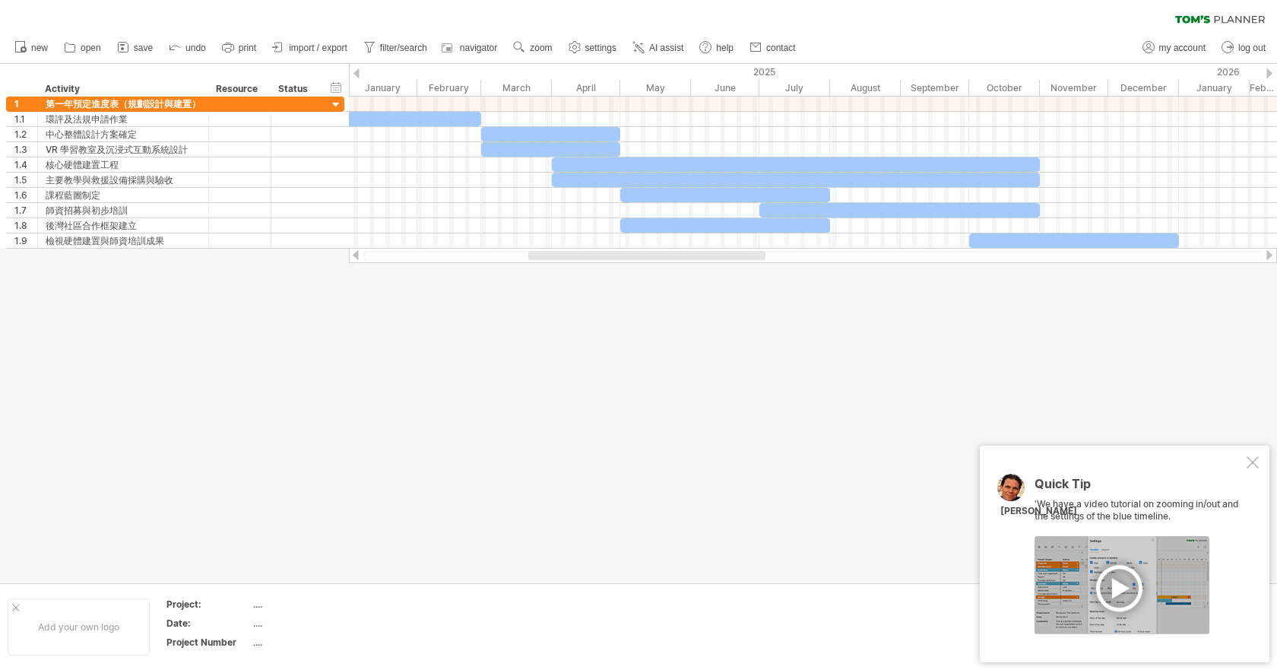
drag, startPoint x: 775, startPoint y: 258, endPoint x: 607, endPoint y: 254, distance: 168.0
click at [607, 254] on div at bounding box center [646, 255] width 237 height 9
click at [1255, 461] on div at bounding box center [1253, 462] width 12 height 12
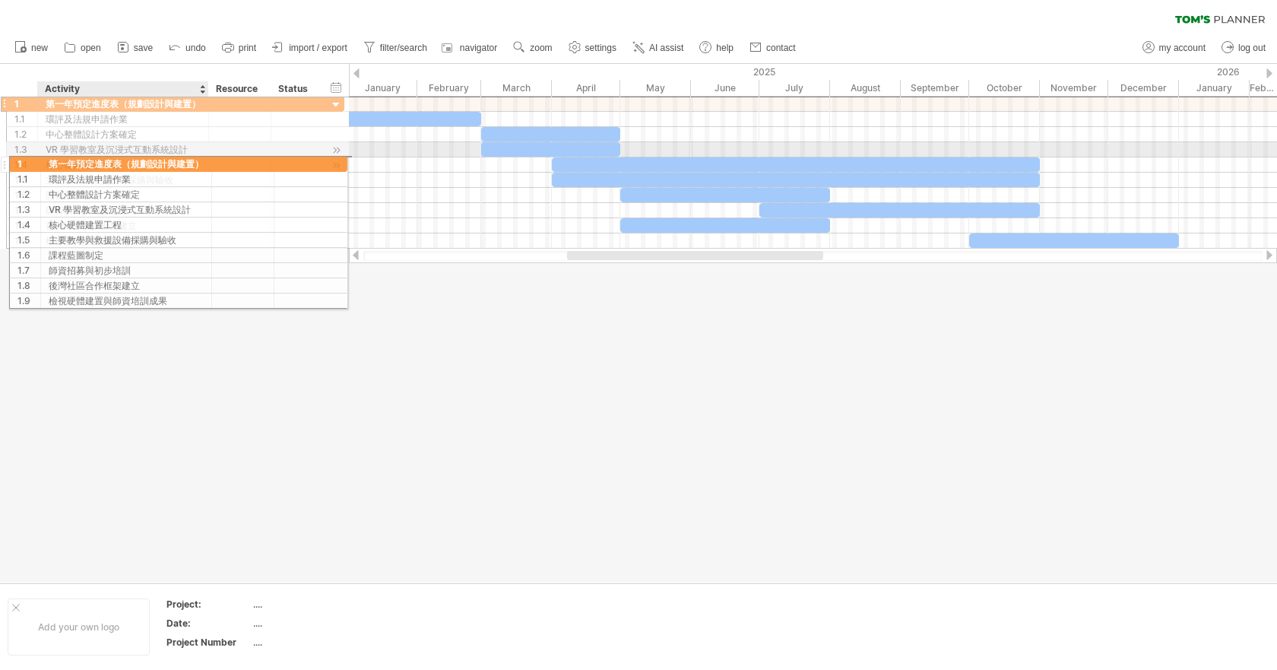
drag, startPoint x: 90, startPoint y: 103, endPoint x: 88, endPoint y: 157, distance: 54.0
click at [88, 158] on div "**********" at bounding box center [175, 172] width 338 height 153
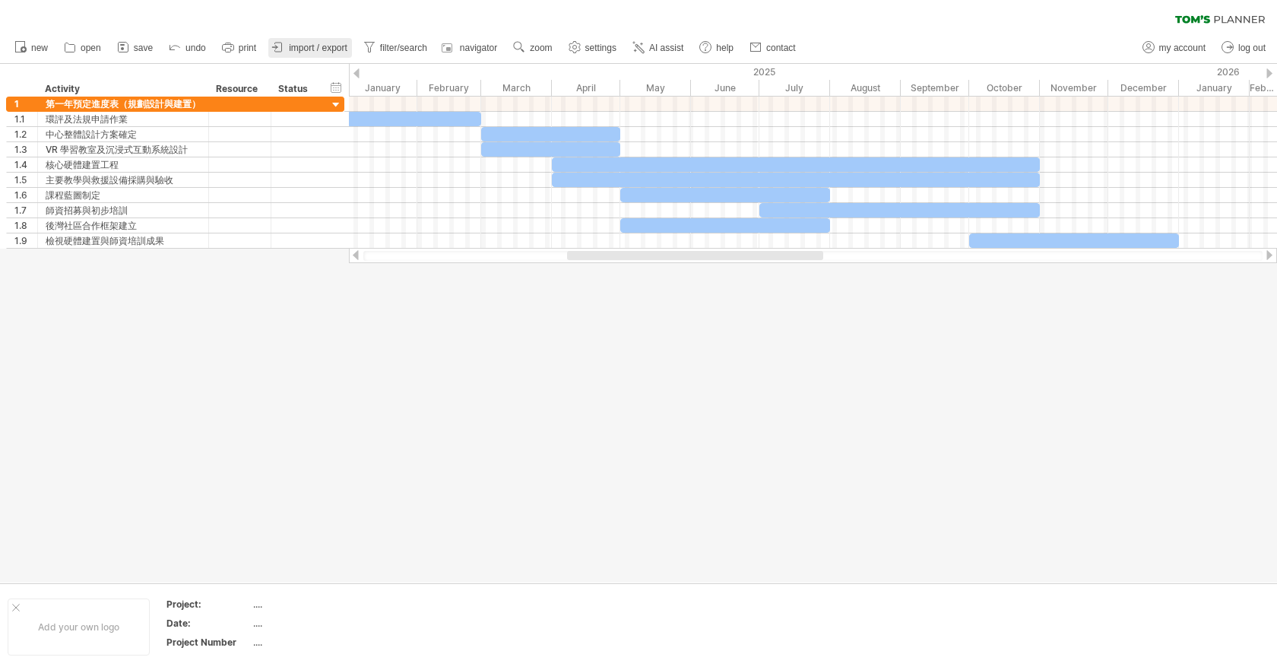
click at [328, 47] on span "import / export" at bounding box center [318, 48] width 59 height 11
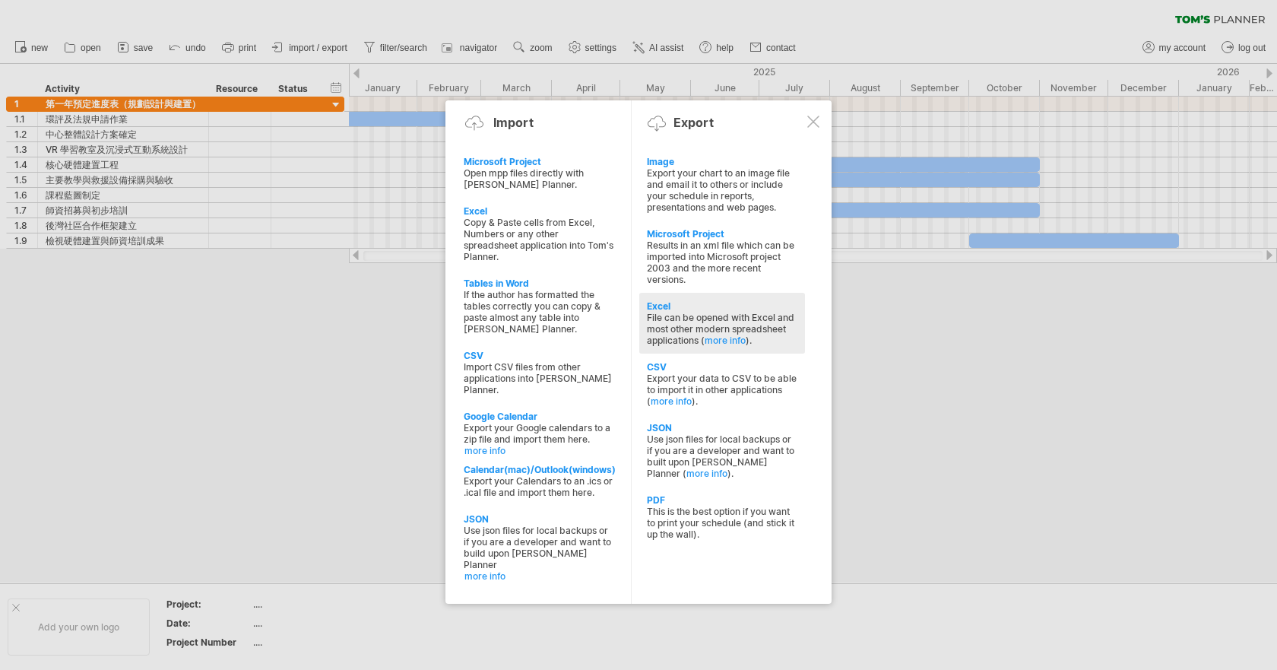
click at [701, 341] on div "File can be opened with Excel and most other modern spreadsheet applications ( …" at bounding box center [722, 329] width 151 height 34
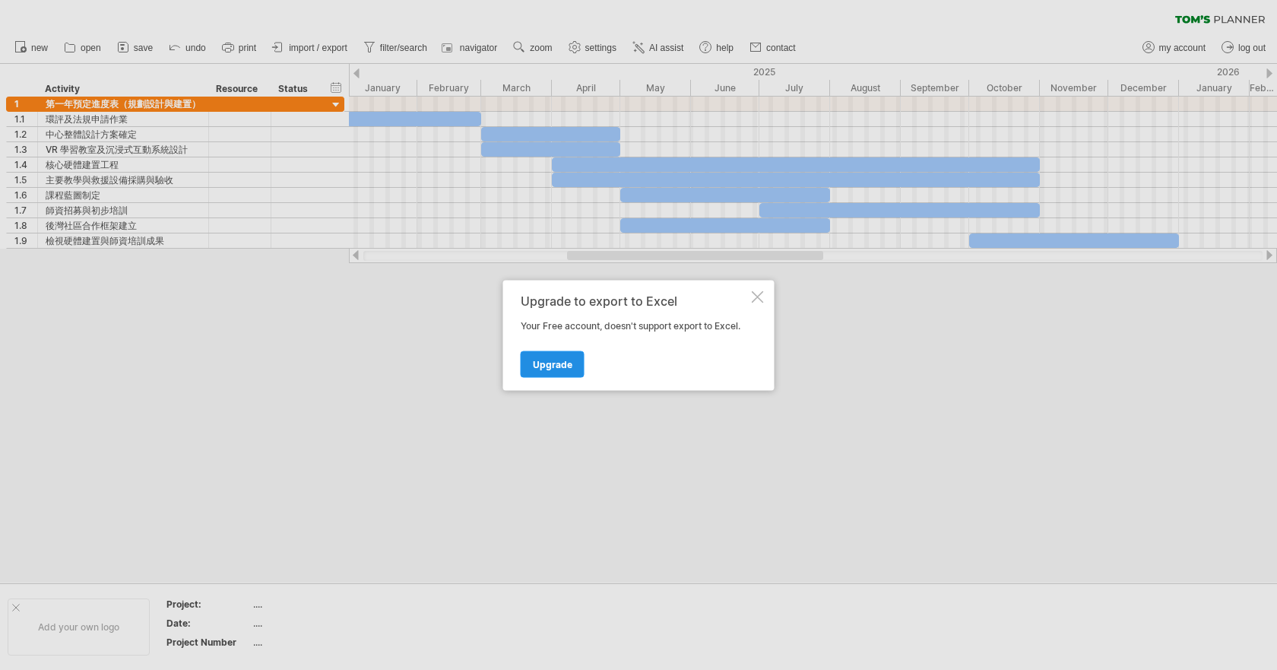
click at [559, 369] on span "Upgrade" at bounding box center [553, 363] width 40 height 11
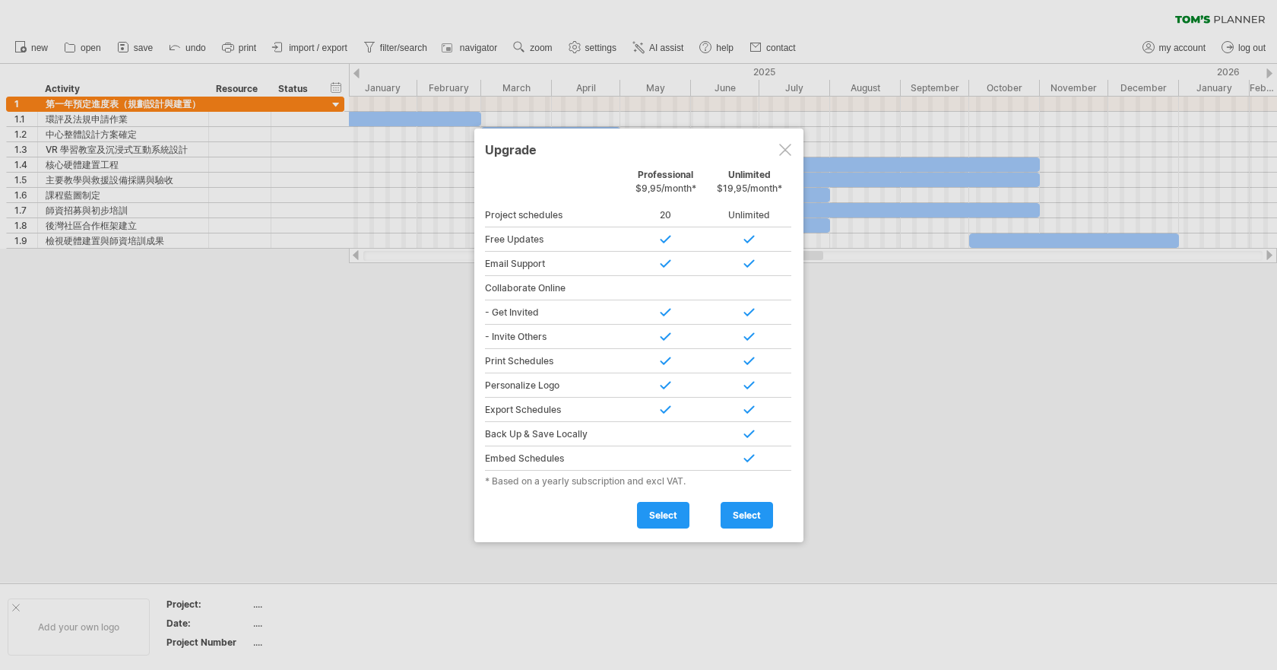
click at [783, 152] on div at bounding box center [785, 150] width 12 height 12
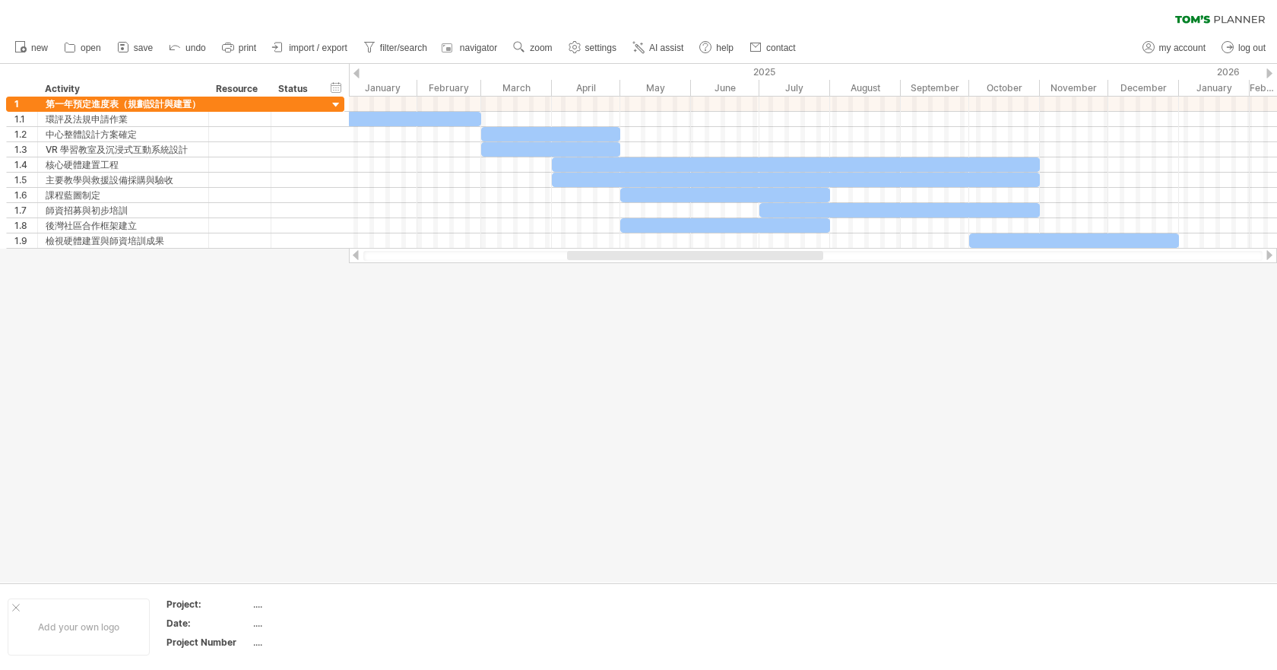
click at [575, 423] on div at bounding box center [638, 323] width 1277 height 518
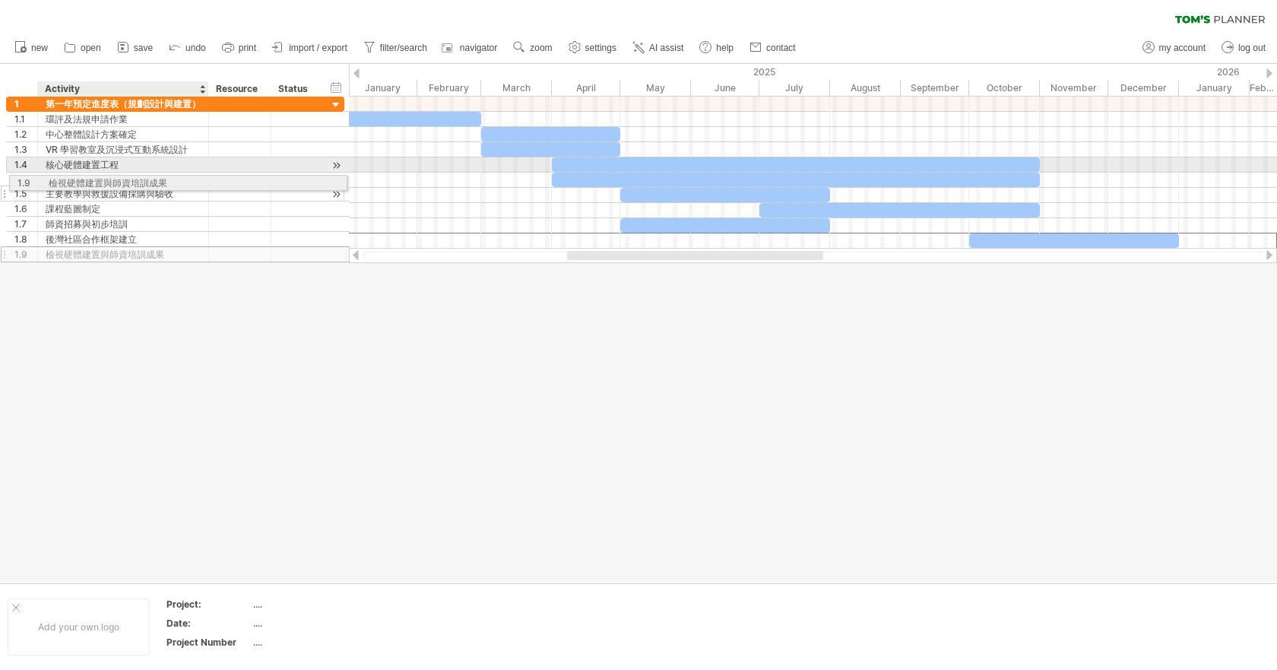
drag, startPoint x: 154, startPoint y: 239, endPoint x: 151, endPoint y: 180, distance: 58.6
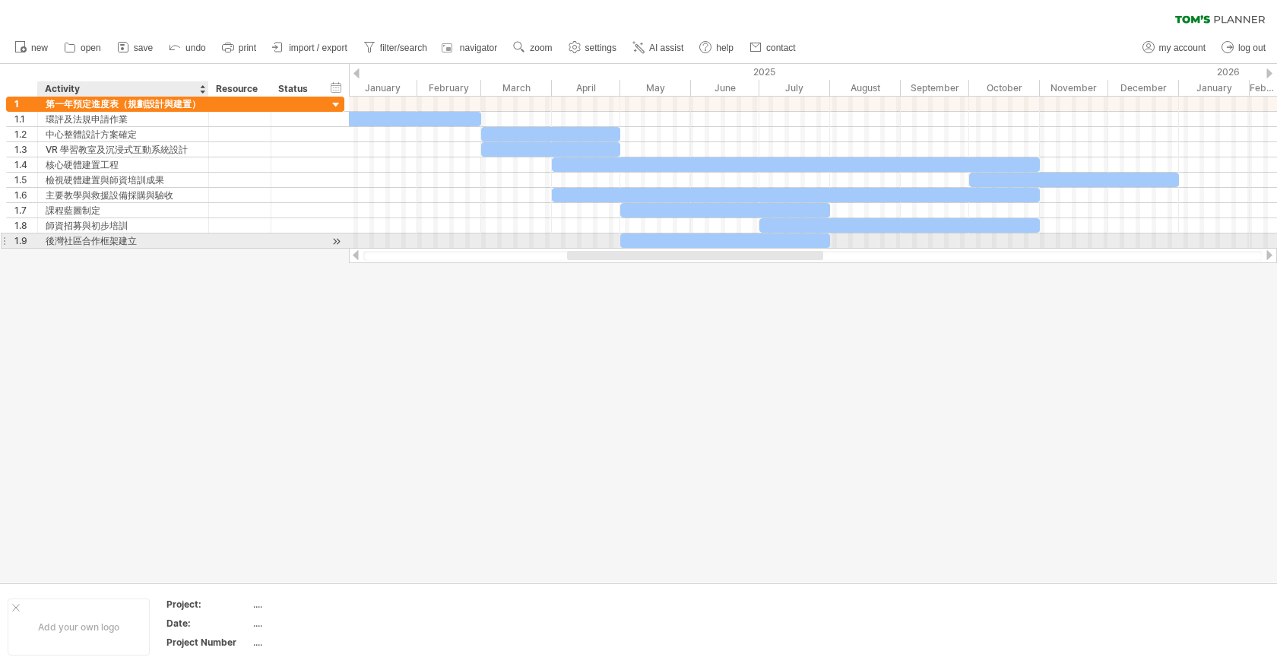
click at [81, 241] on div "後灣社區合作框架建立" at bounding box center [123, 240] width 155 height 14
drag, startPoint x: 149, startPoint y: 241, endPoint x: 46, endPoint y: 236, distance: 103.5
click at [46, 236] on input "**********" at bounding box center [123, 240] width 155 height 14
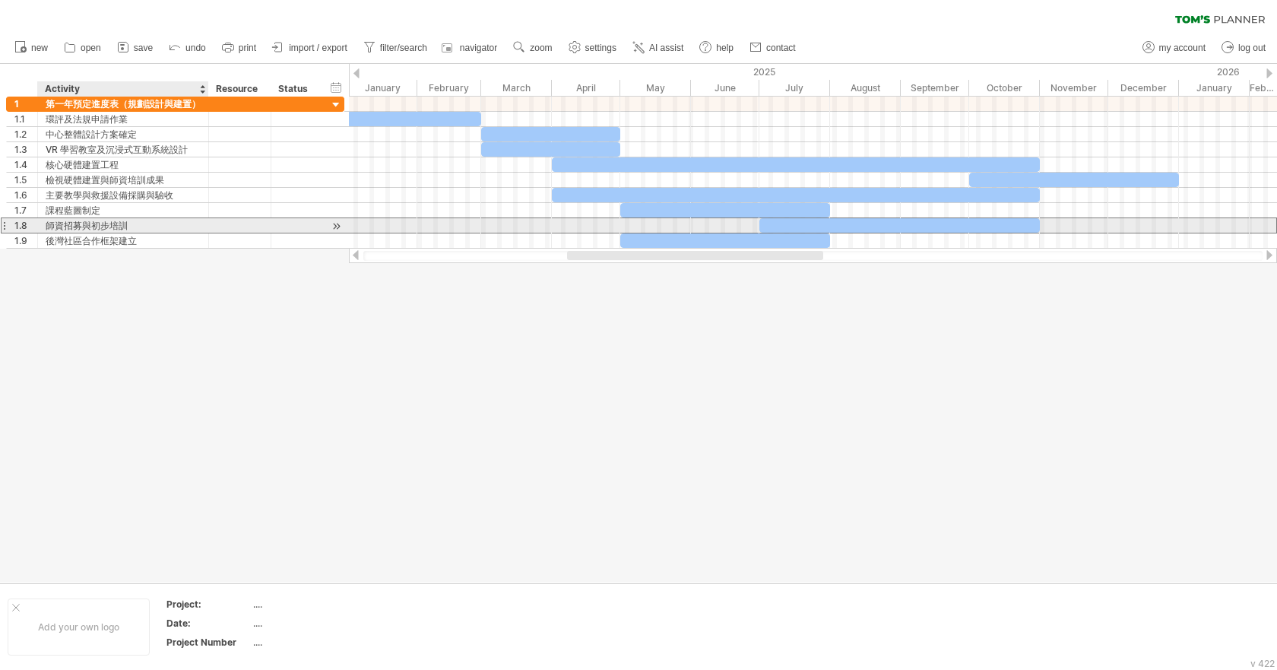
drag, startPoint x: 137, startPoint y: 228, endPoint x: 87, endPoint y: 226, distance: 49.5
click at [87, 226] on div "師資招募與初步培訓" at bounding box center [123, 225] width 155 height 14
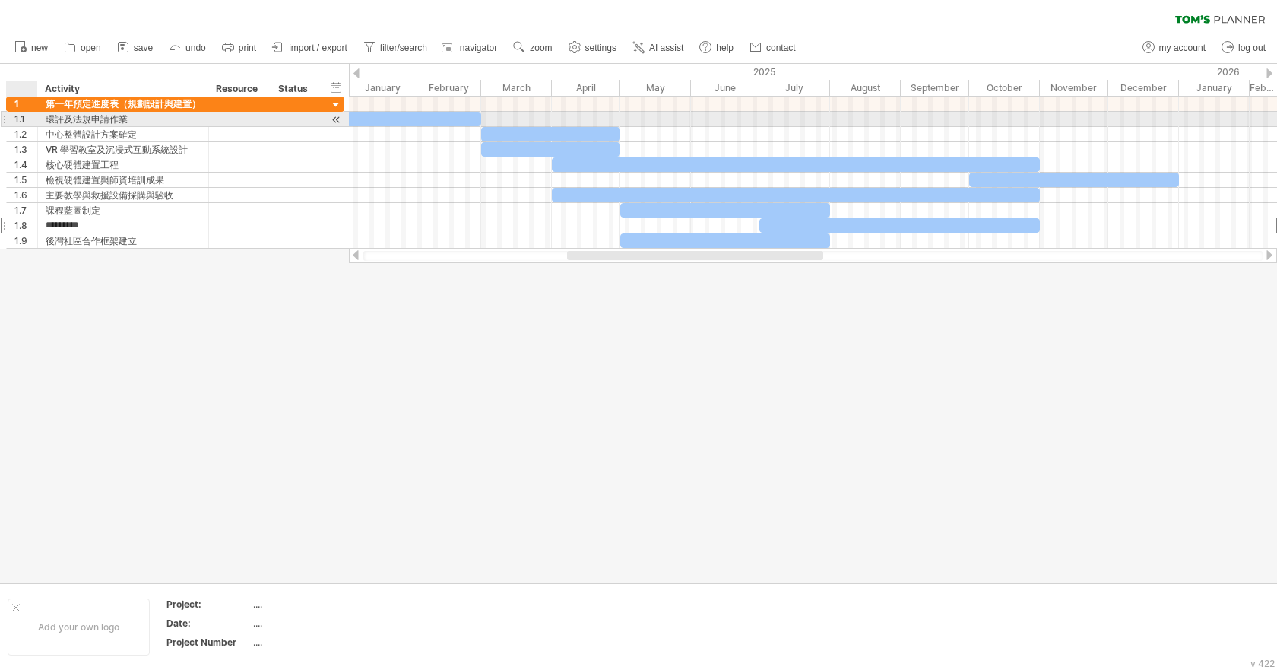
click at [45, 120] on div "********* 環評及法規申請作業" at bounding box center [123, 119] width 171 height 14
click at [125, 118] on div "環評及法規申請作業" at bounding box center [123, 119] width 155 height 14
drag, startPoint x: 128, startPoint y: 119, endPoint x: 49, endPoint y: 121, distance: 79.1
click at [49, 121] on input "*********" at bounding box center [123, 119] width 155 height 14
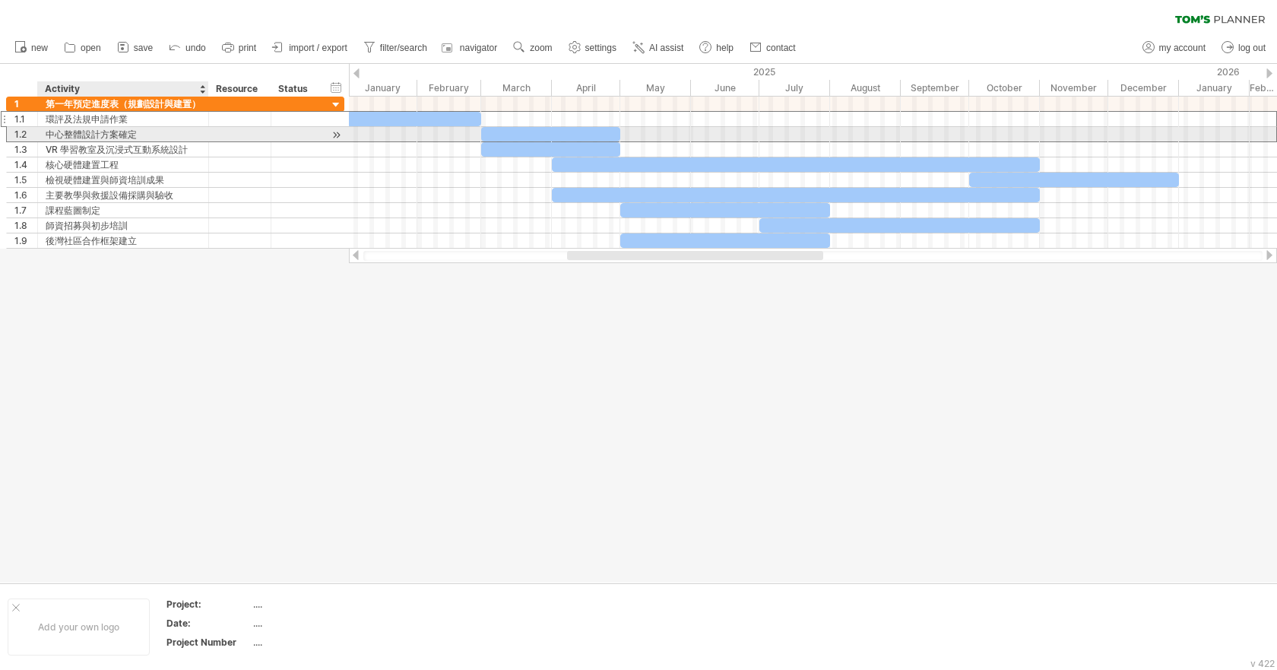
click at [132, 133] on div "中心整體設計方案確定" at bounding box center [123, 134] width 155 height 14
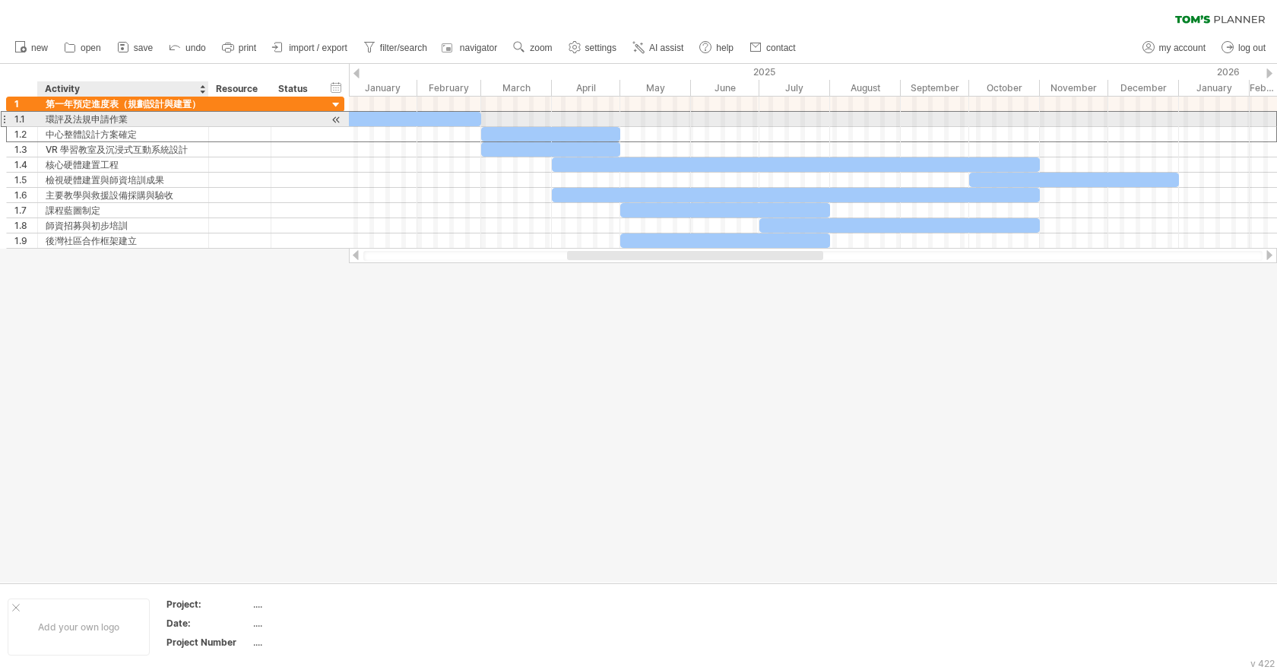
drag, startPoint x: 126, startPoint y: 118, endPoint x: 56, endPoint y: 118, distance: 69.9
click at [56, 118] on div "環評及法規申請作業" at bounding box center [123, 119] width 155 height 14
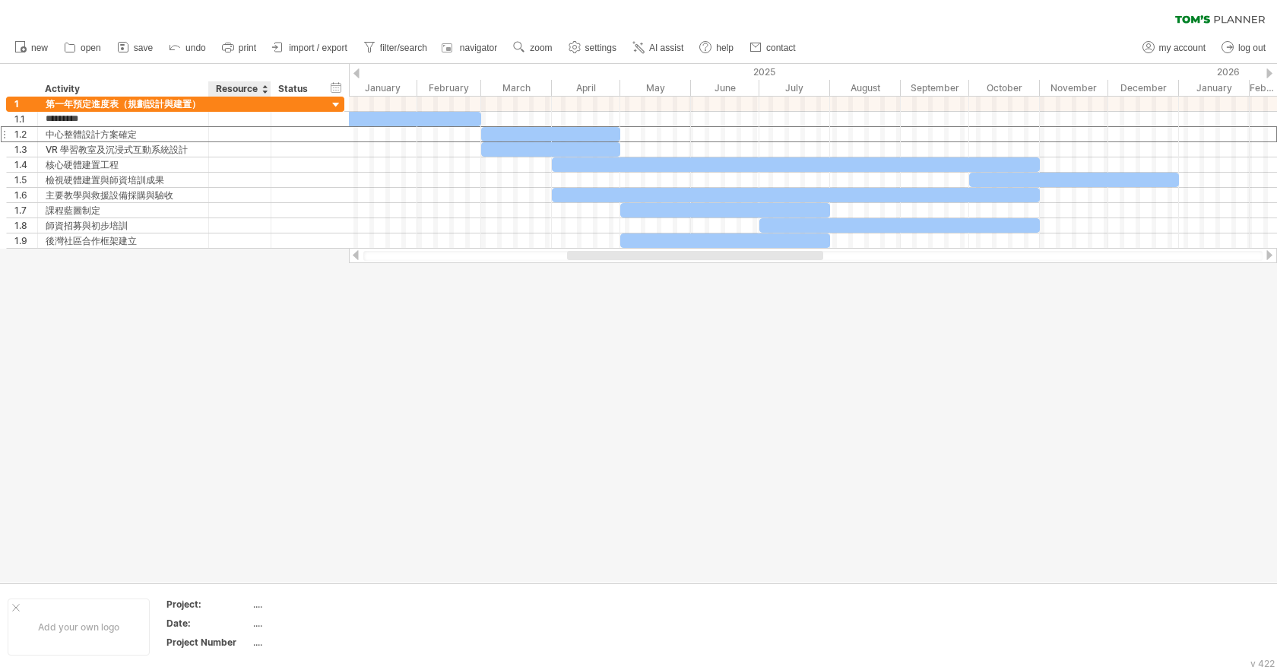
click at [254, 353] on div at bounding box center [638, 323] width 1277 height 518
click at [700, 486] on div at bounding box center [638, 323] width 1277 height 518
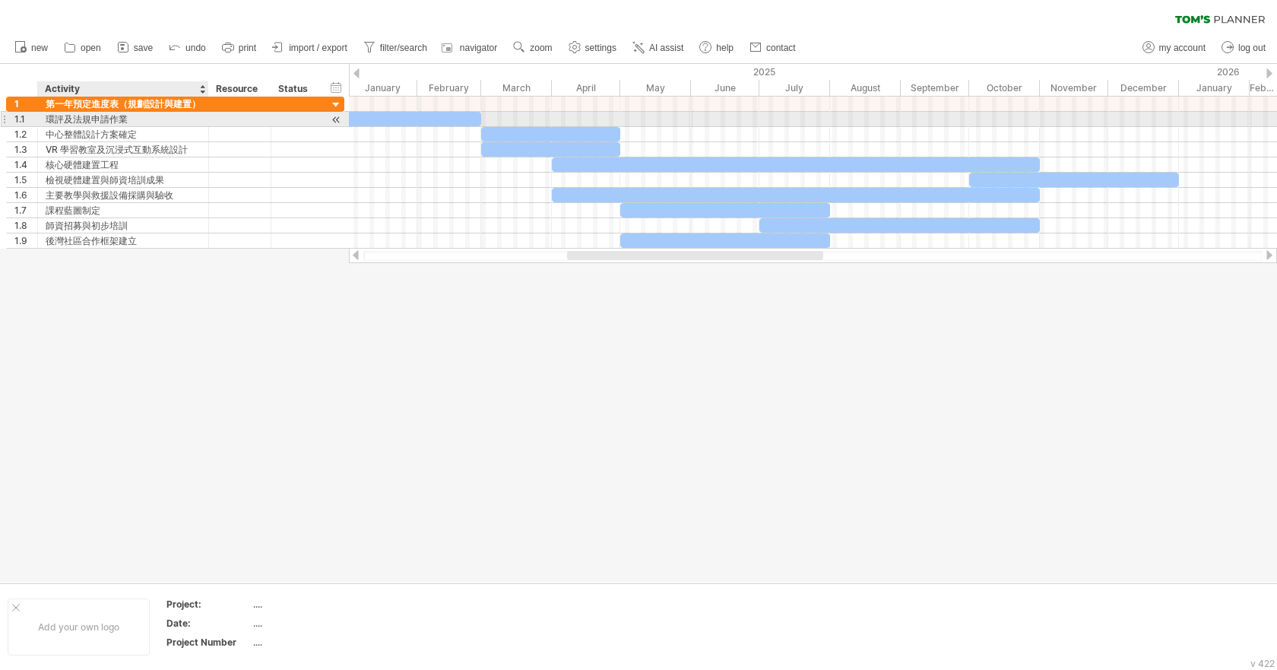
click at [141, 119] on div "環評及法規申請作業" at bounding box center [123, 119] width 155 height 14
click at [141, 119] on input "*********" at bounding box center [123, 119] width 155 height 14
click at [133, 118] on input "*********" at bounding box center [123, 119] width 155 height 14
click at [131, 118] on input "*********" at bounding box center [123, 119] width 155 height 14
drag, startPoint x: 128, startPoint y: 118, endPoint x: 50, endPoint y: 119, distance: 77.5
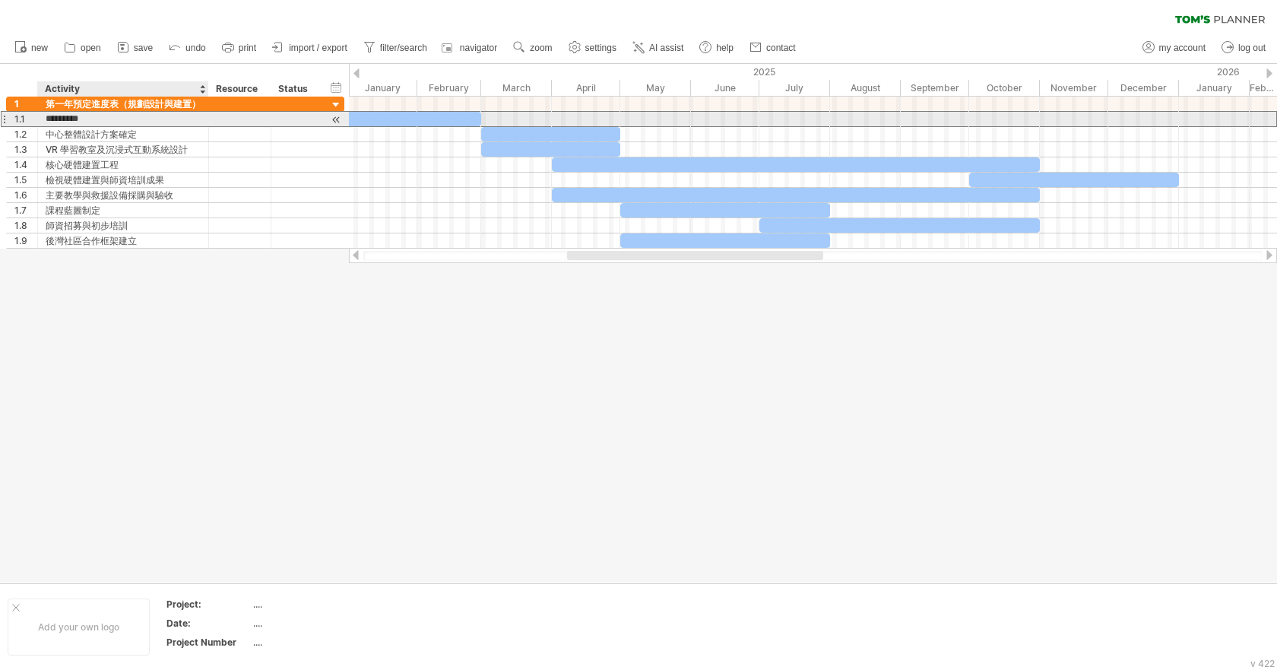
click at [50, 119] on input "*********" at bounding box center [123, 119] width 155 height 14
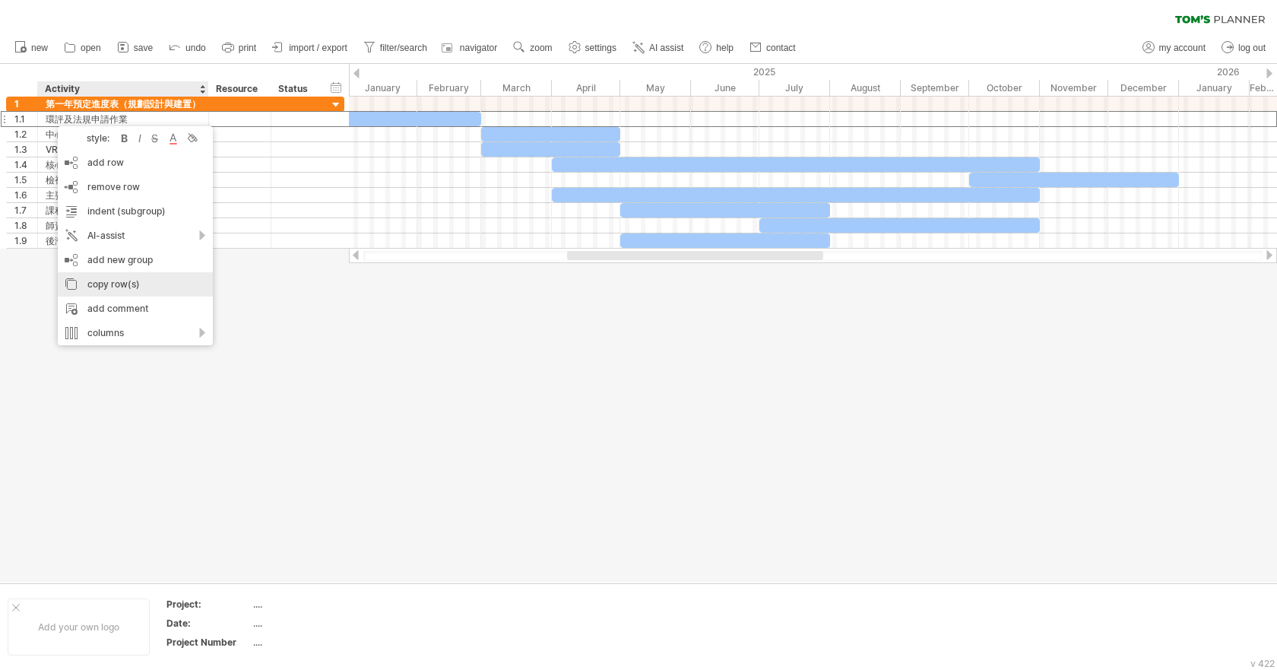
click at [142, 285] on div "copy row(s)" at bounding box center [135, 284] width 155 height 24
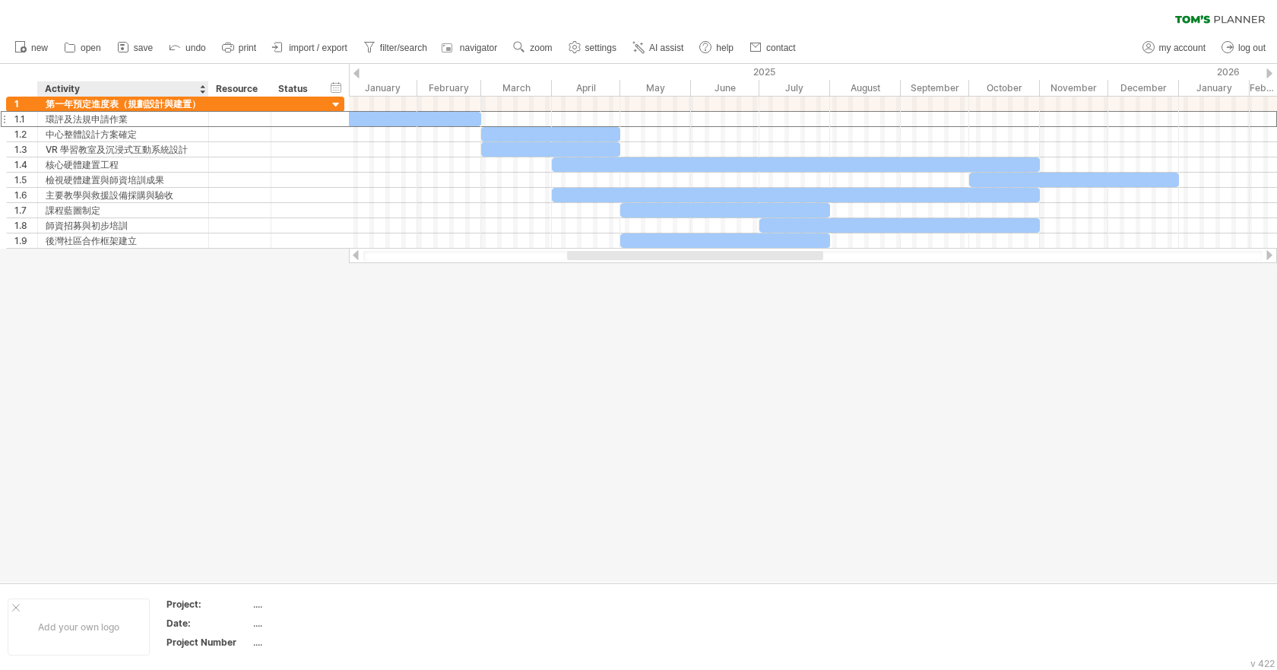
click at [129, 275] on div at bounding box center [638, 323] width 1277 height 518
